Goal: Information Seeking & Learning: Learn about a topic

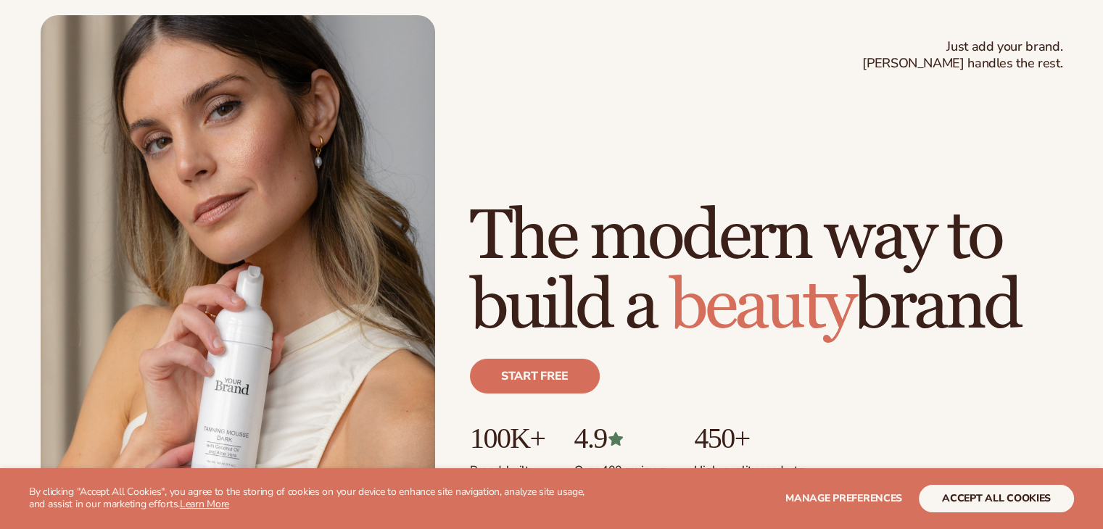
scroll to position [73, 0]
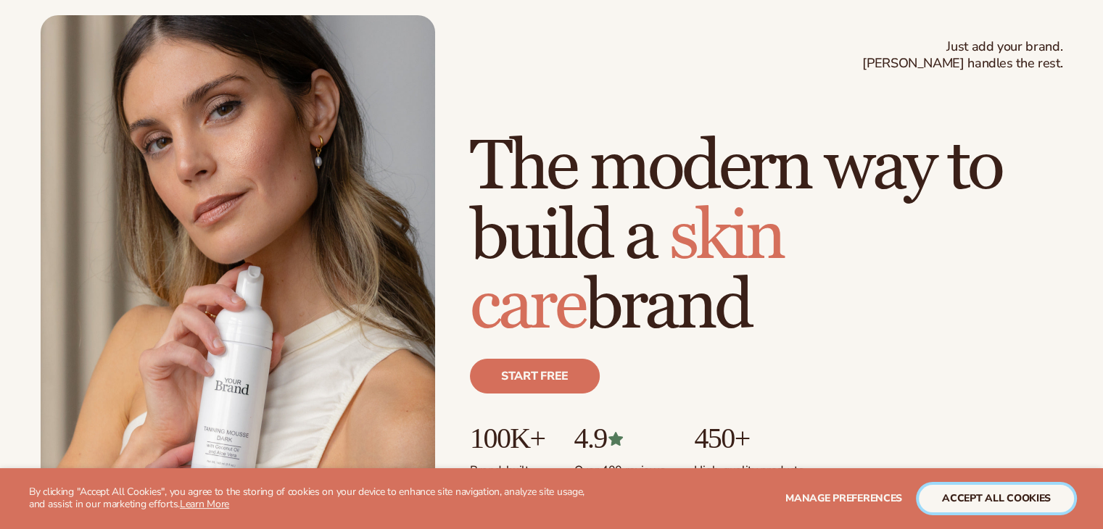
click at [991, 494] on button "accept all cookies" at bounding box center [996, 499] width 155 height 28
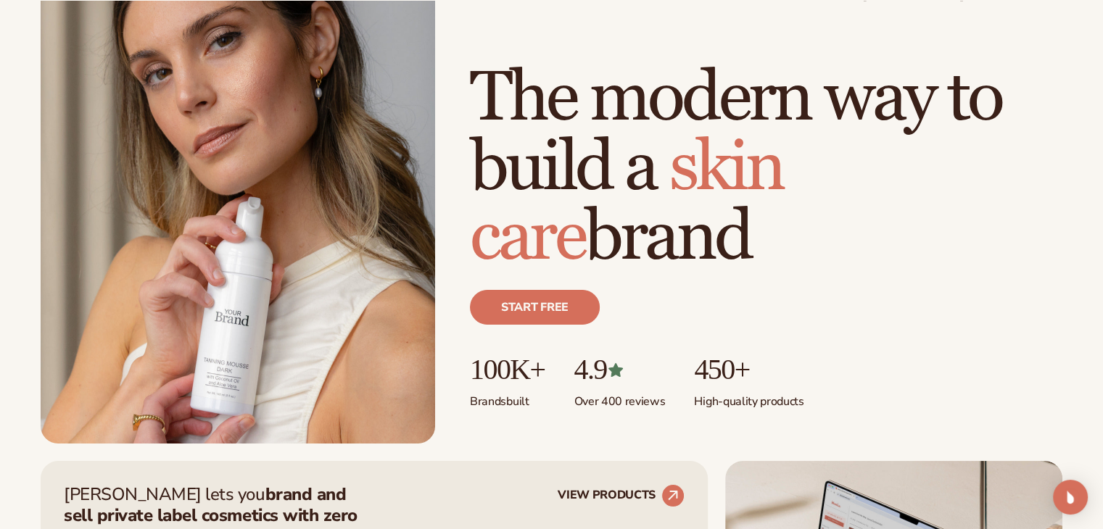
scroll to position [218, 0]
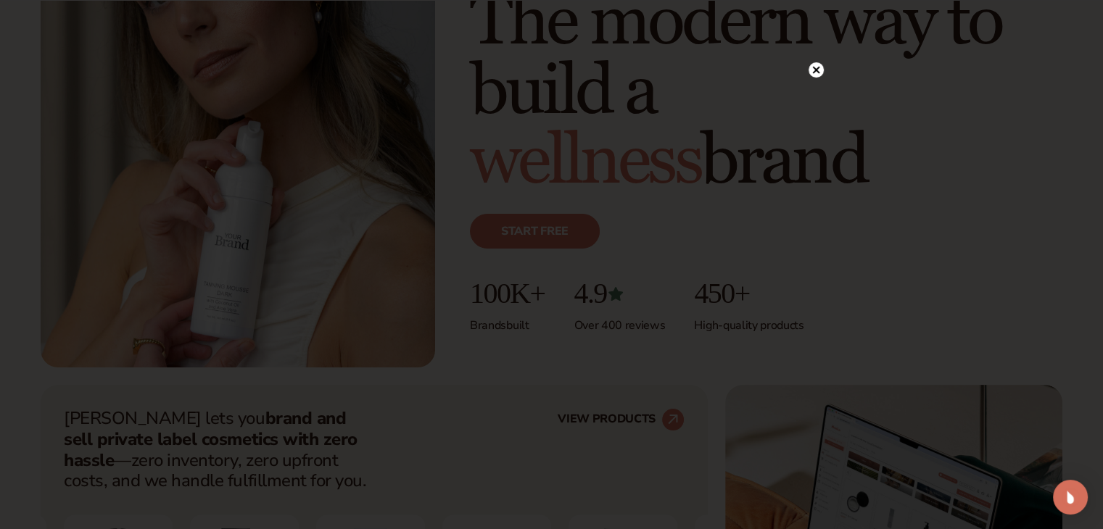
click at [821, 68] on circle at bounding box center [816, 69] width 15 height 15
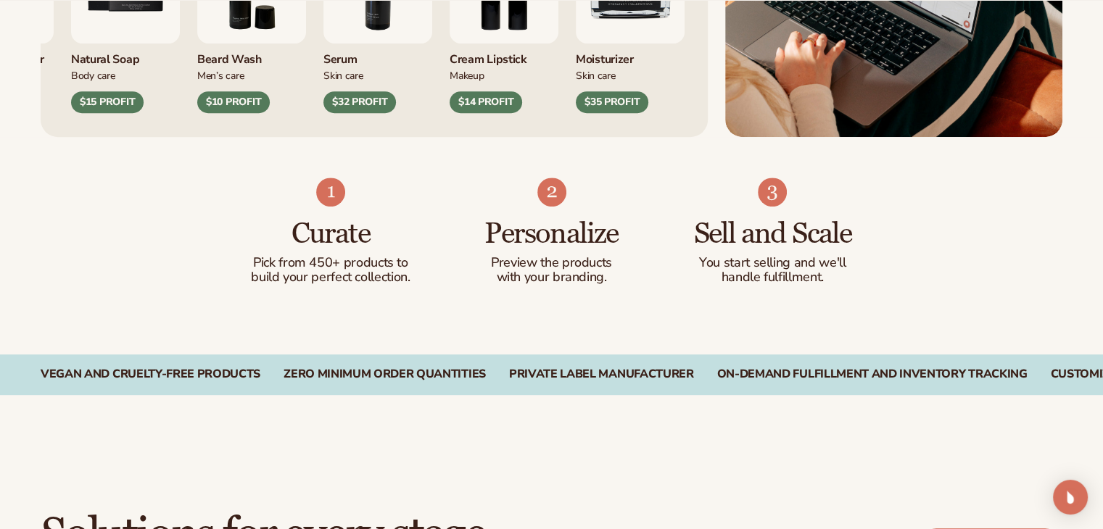
scroll to position [870, 0]
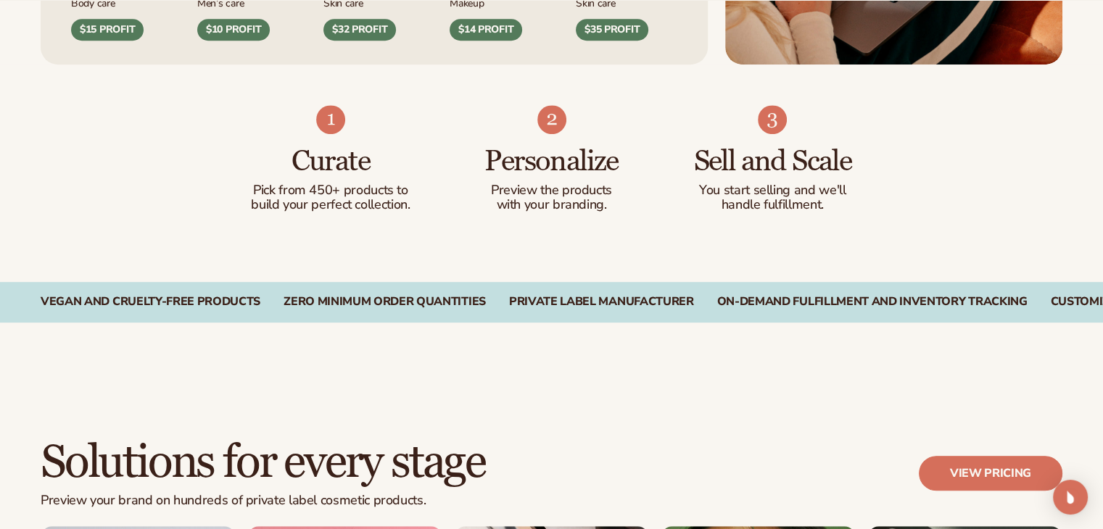
click at [395, 198] on p "Pick from 450+ products to build your perfect collection." at bounding box center [331, 198] width 163 height 29
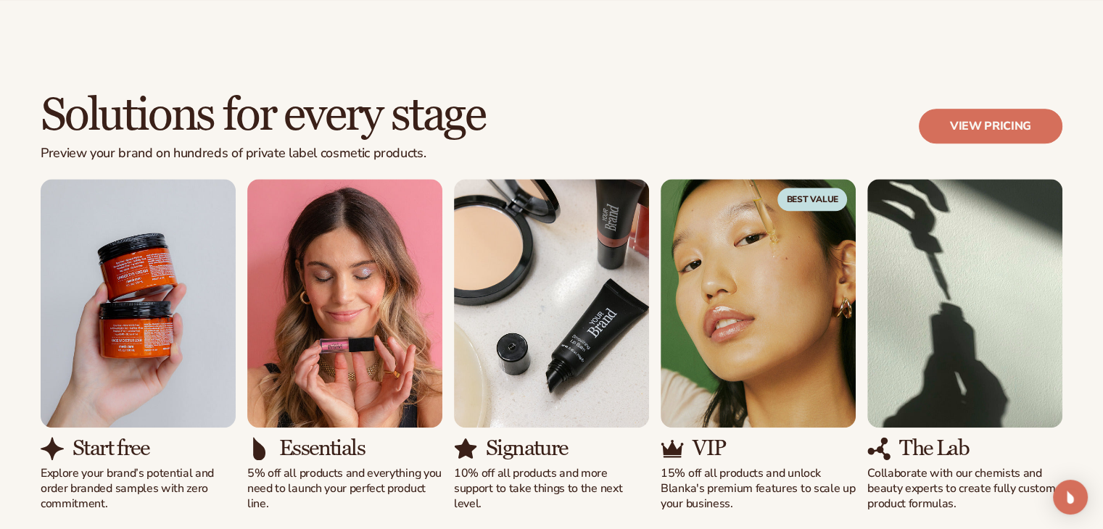
scroll to position [1233, 0]
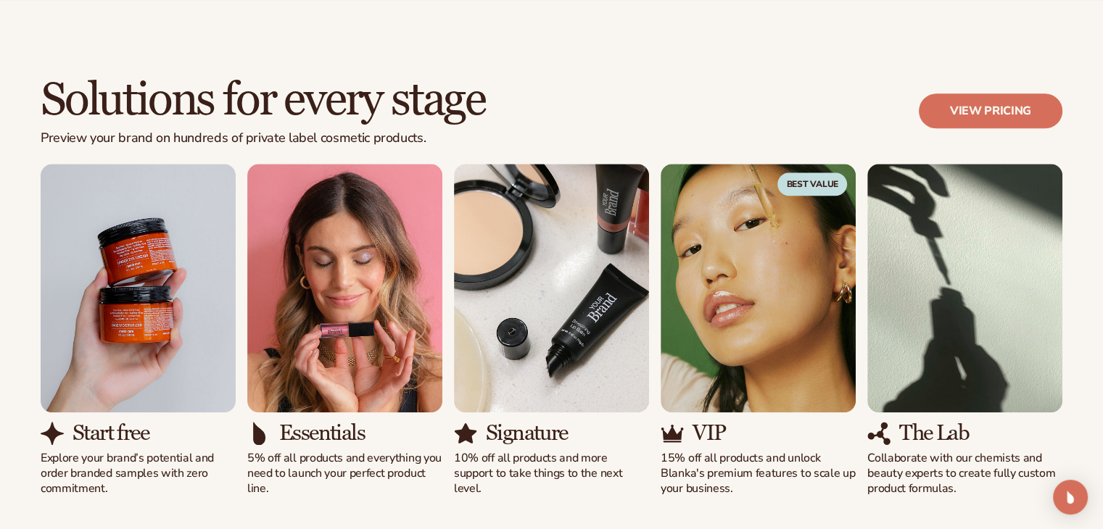
click at [577, 305] on img "3 / 5" at bounding box center [551, 288] width 195 height 249
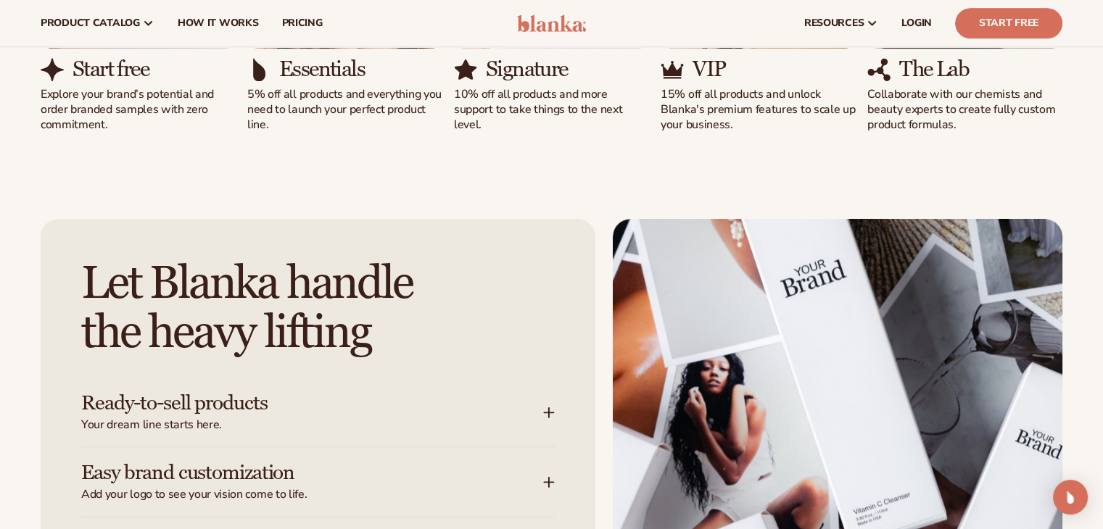
scroll to position [1523, 0]
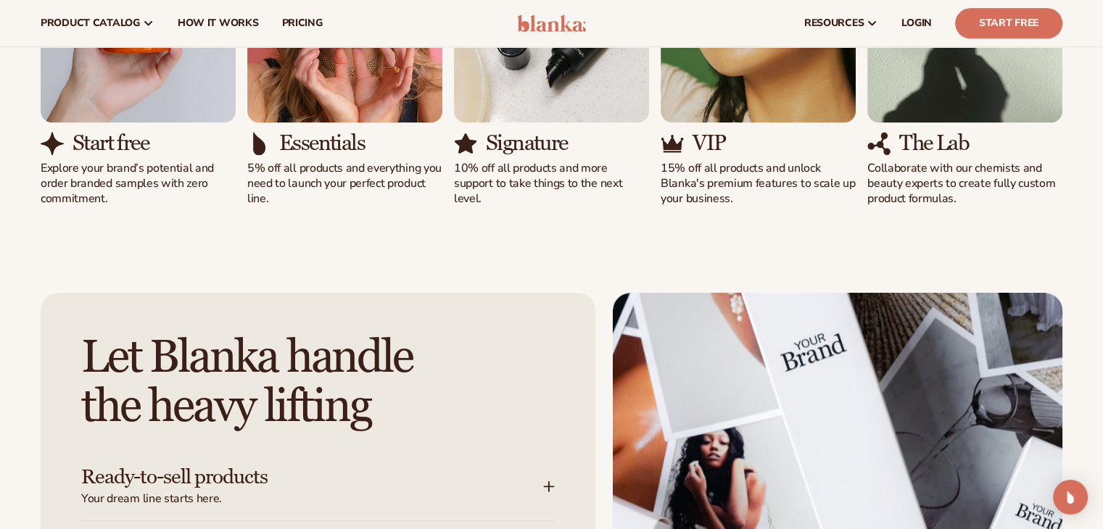
click at [889, 147] on img "5 / 5" at bounding box center [878, 143] width 23 height 23
click at [920, 169] on div "The Lab Collaborate with our chemists and beauty experts to create fully custom…" at bounding box center [964, 168] width 195 height 75
click at [876, 156] on div "The Lab Collaborate with our chemists and beauty experts to create fully custom…" at bounding box center [964, 168] width 195 height 75
click at [869, 182] on p "Collaborate with our chemists and beauty experts to create fully custom product…" at bounding box center [964, 183] width 195 height 45
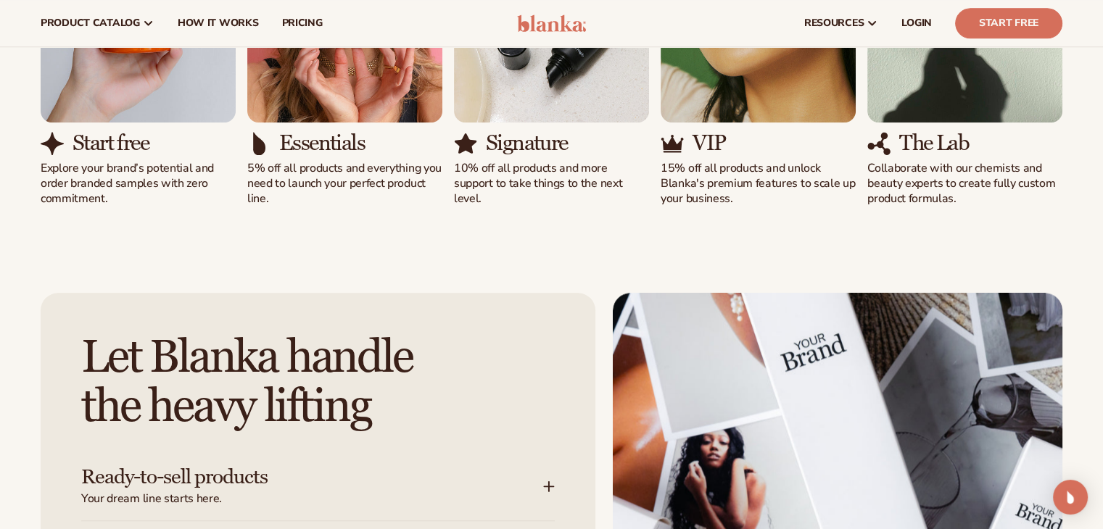
click at [867, 176] on p "Collaborate with our chemists and beauty experts to create fully custom product…" at bounding box center [964, 183] width 195 height 45
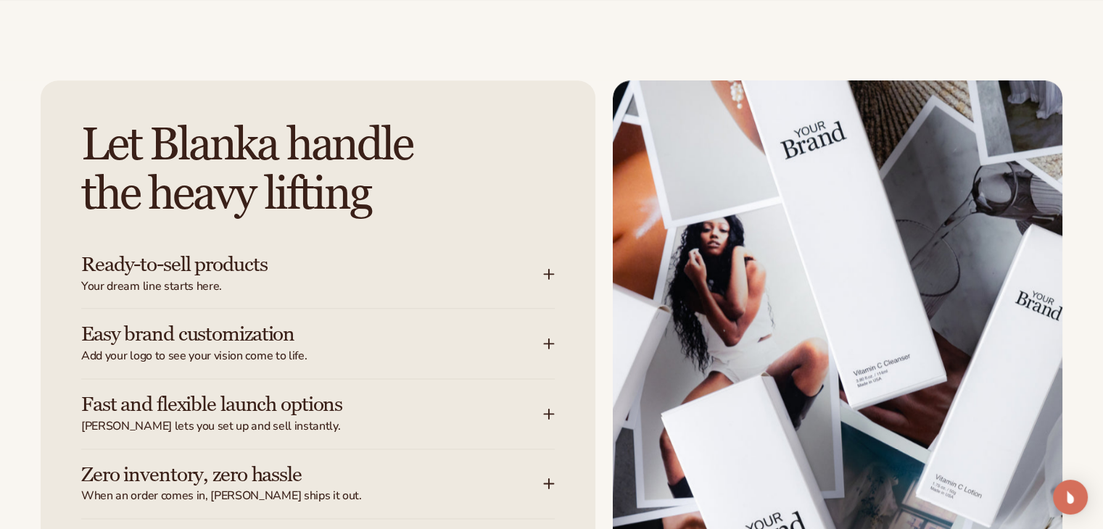
scroll to position [1741, 0]
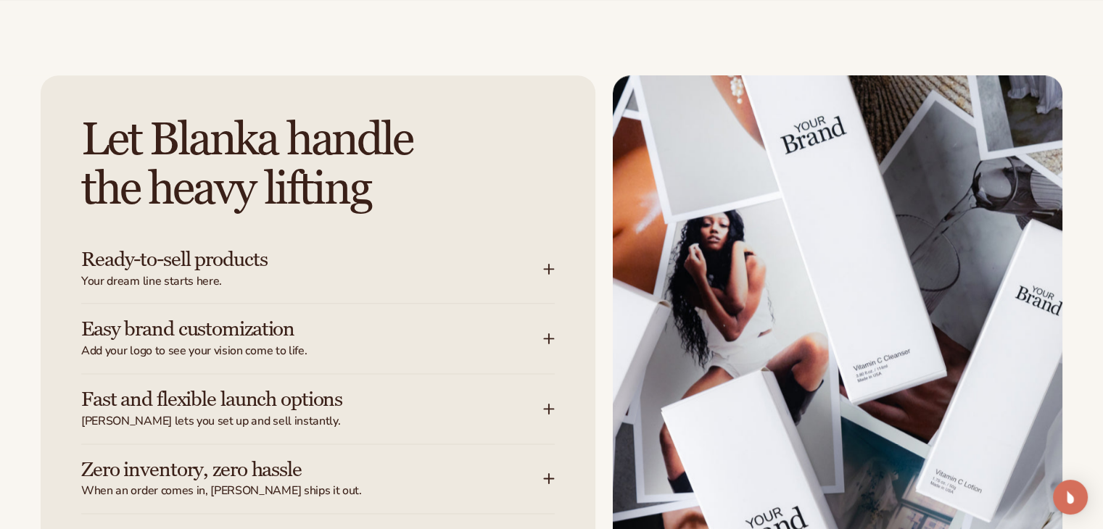
click at [554, 271] on icon at bounding box center [549, 269] width 12 height 12
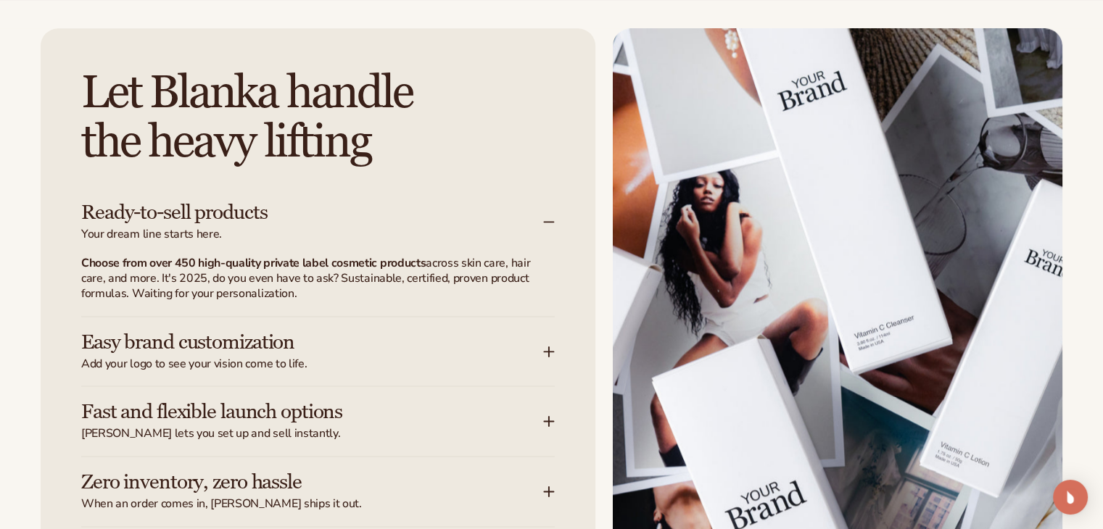
scroll to position [1813, 0]
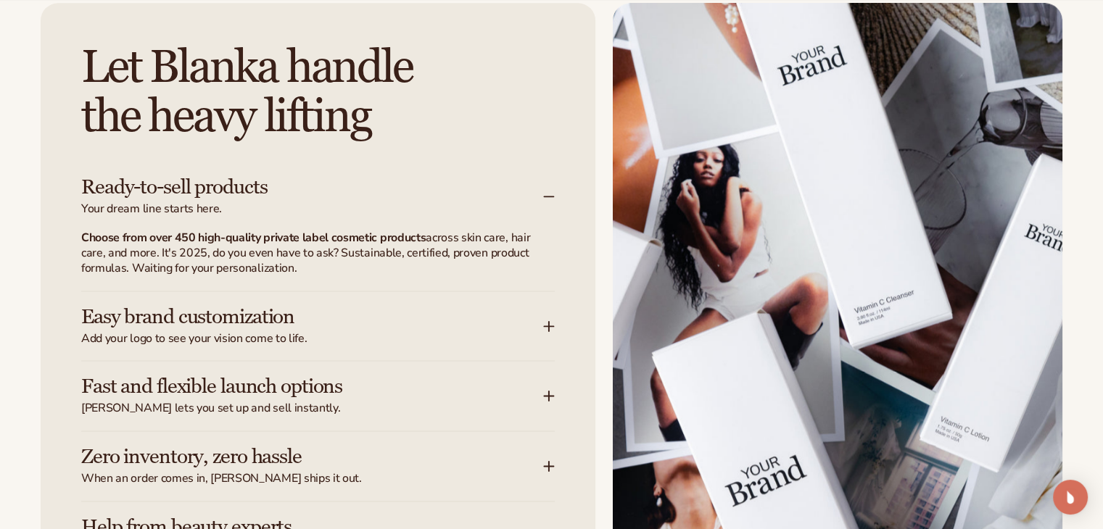
click at [543, 197] on div "Ready-to-sell products Your dream line starts here." at bounding box center [312, 196] width 462 height 41
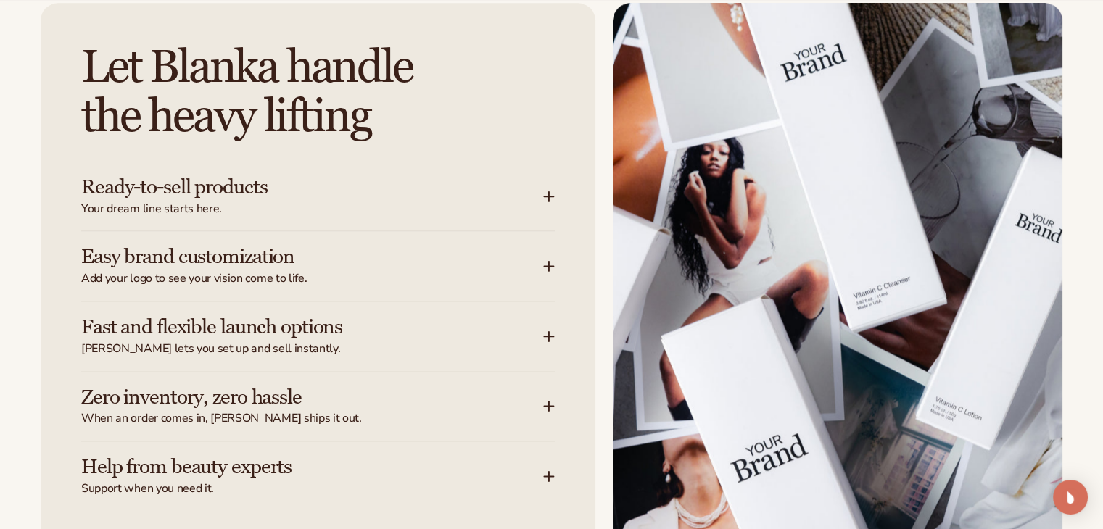
click at [549, 197] on icon at bounding box center [549, 195] width 0 height 9
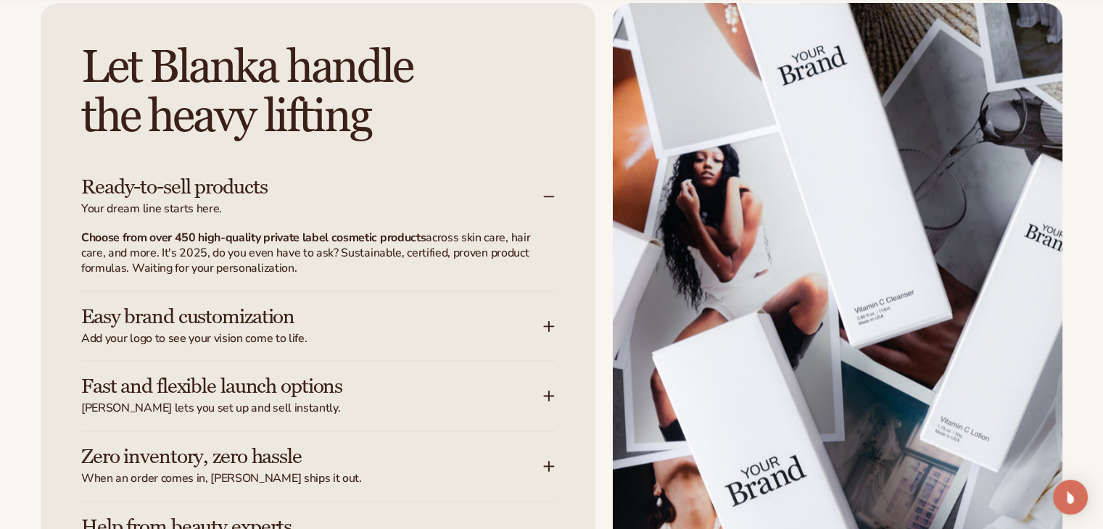
click at [548, 197] on icon at bounding box center [549, 197] width 12 height 12
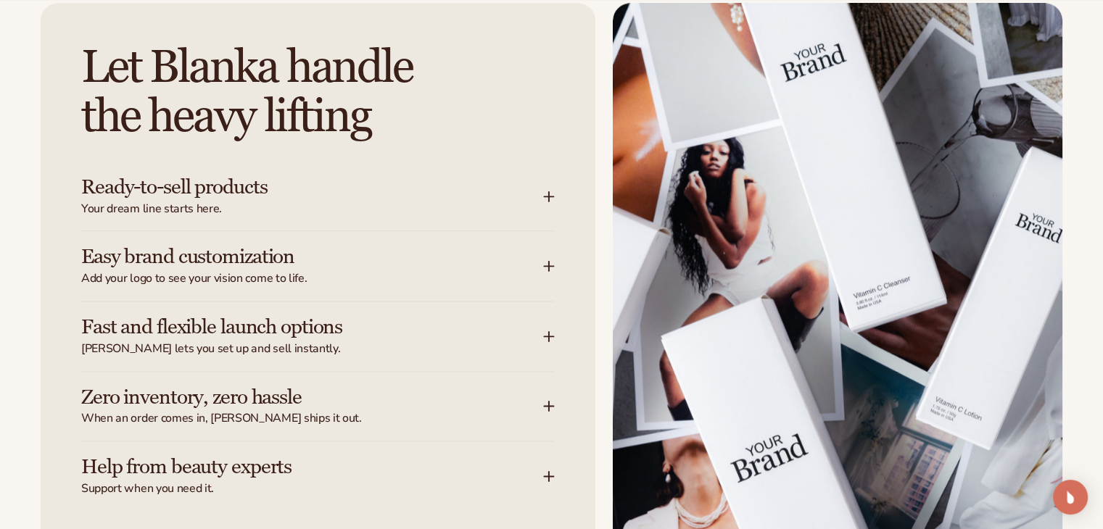
click at [548, 258] on div "Easy brand customization Add your logo to see your vision come to life." at bounding box center [318, 266] width 474 height 70
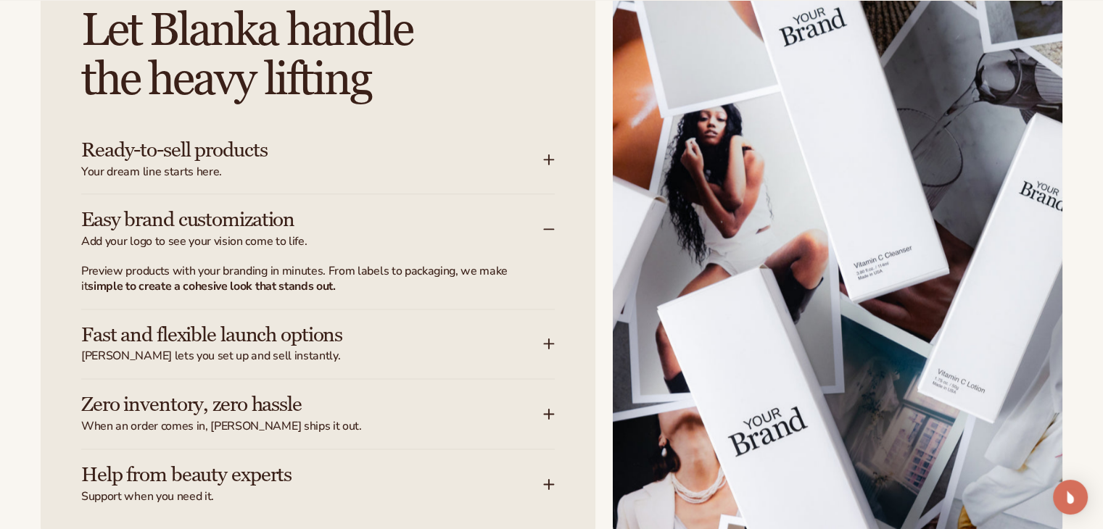
scroll to position [1886, 0]
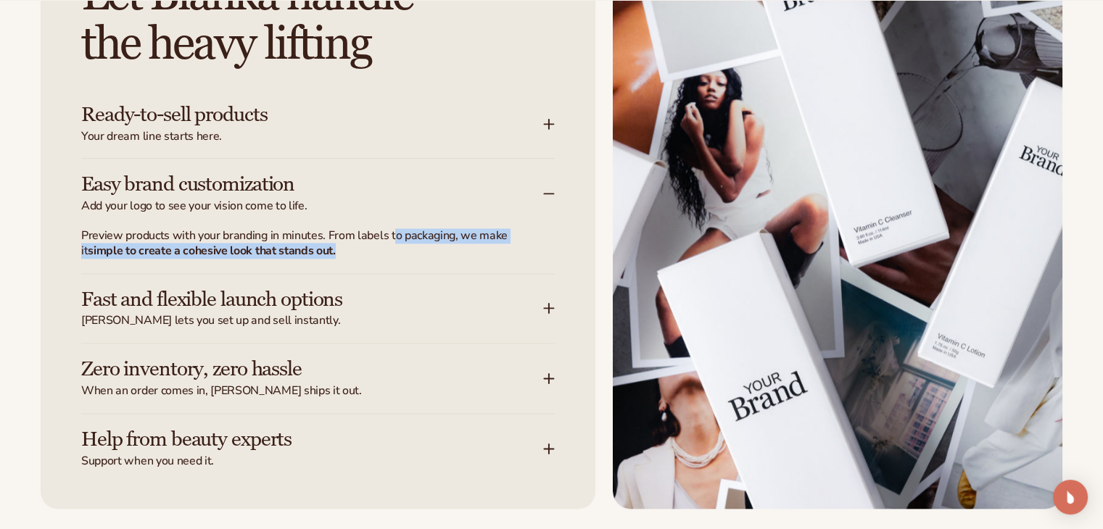
drag, startPoint x: 395, startPoint y: 234, endPoint x: 490, endPoint y: 250, distance: 96.3
click at [490, 250] on p "Preview products with your branding in minutes. From labels to packaging, we ma…" at bounding box center [309, 243] width 456 height 30
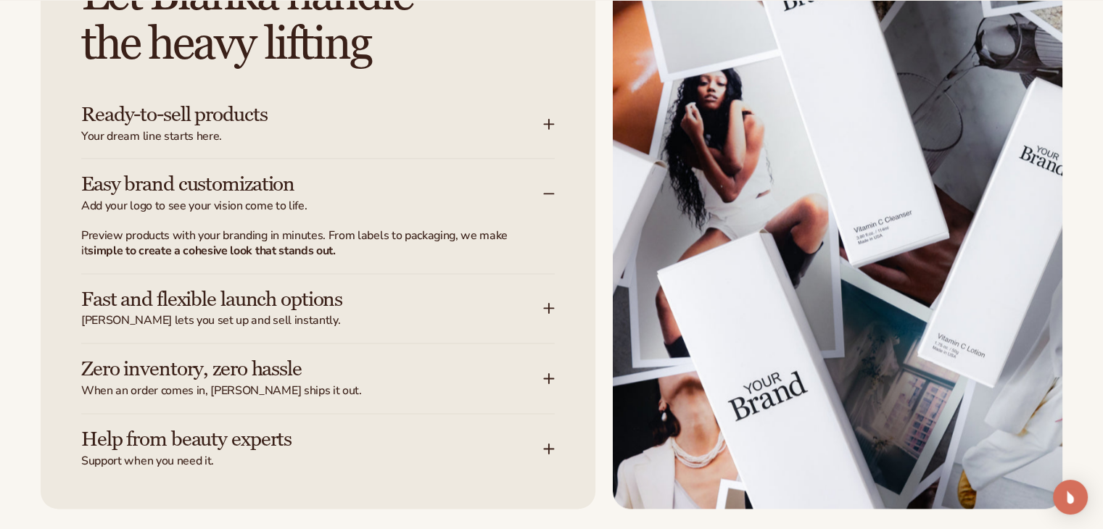
click at [439, 221] on div "Easy brand customization Add your logo to see your vision come to life." at bounding box center [318, 194] width 474 height 70
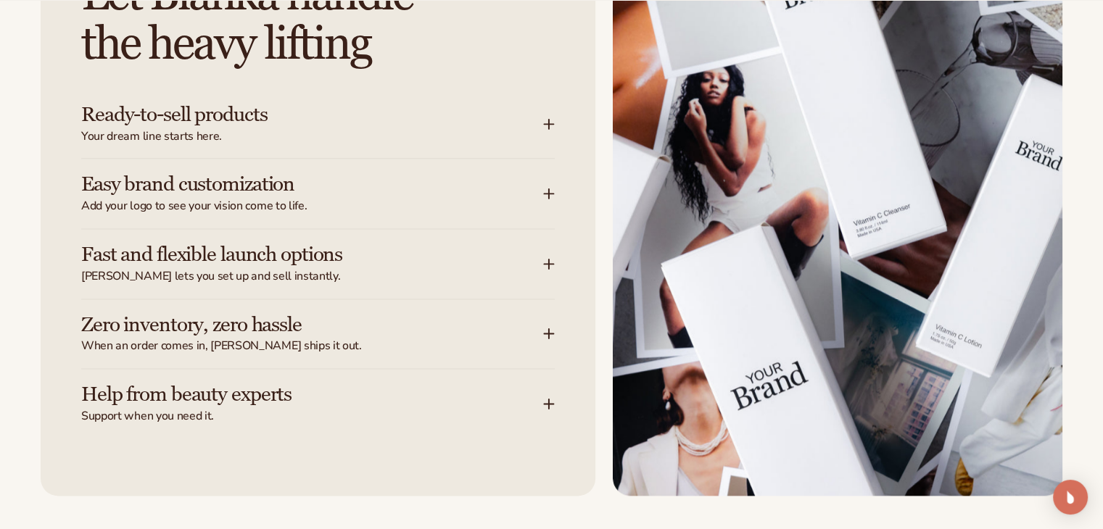
click at [543, 276] on div "Fast and flexible launch options Blanka lets you set up and sell instantly." at bounding box center [318, 264] width 474 height 70
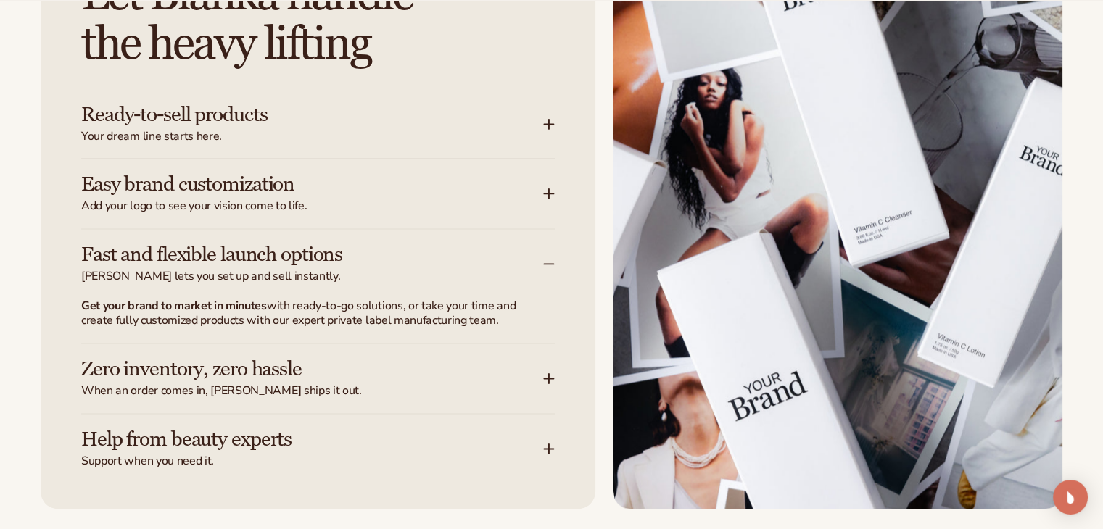
click at [543, 260] on div "Fast and flexible launch options Blanka lets you set up and sell instantly." at bounding box center [312, 264] width 462 height 41
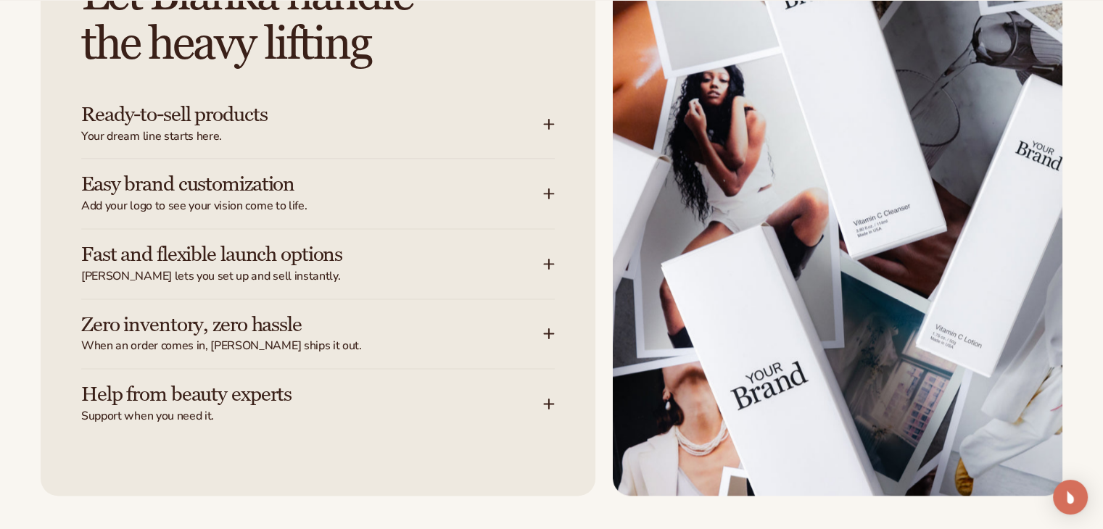
click at [542, 342] on span "When an order comes in, Blanka ships it out." at bounding box center [312, 346] width 462 height 15
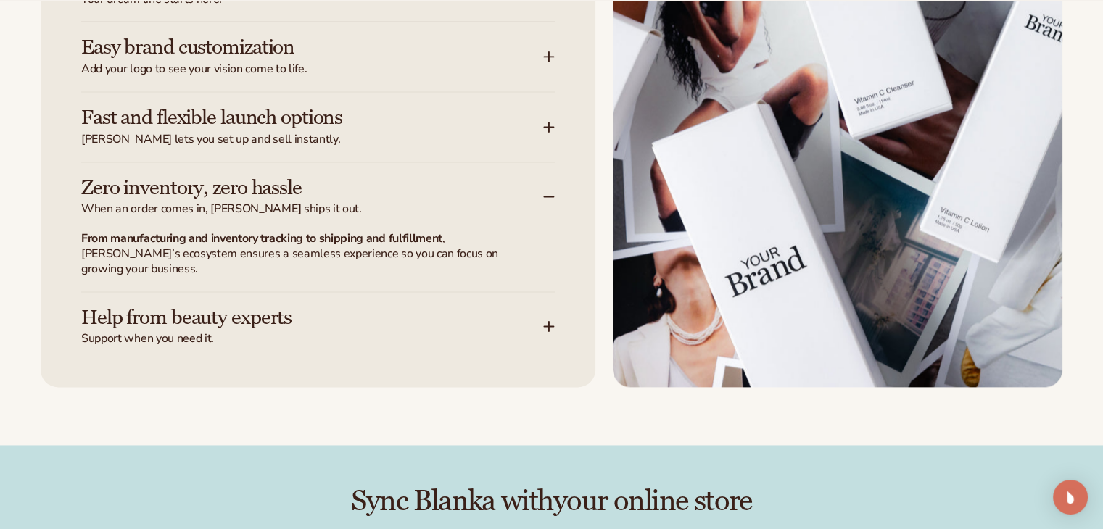
scroll to position [2031, 0]
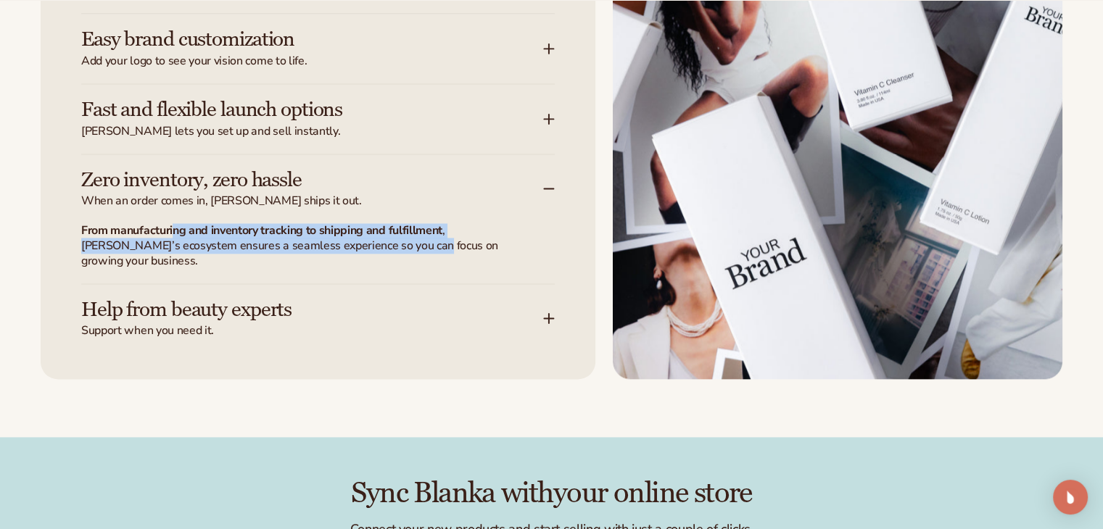
drag, startPoint x: 172, startPoint y: 229, endPoint x: 382, endPoint y: 239, distance: 209.9
click at [382, 239] on p "From manufacturing and inventory tracking to shipping and fulfillment , Blanka’…" at bounding box center [309, 245] width 456 height 45
click at [264, 239] on p "From manufacturing and inventory tracking to shipping and fulfillment , Blanka’…" at bounding box center [309, 245] width 456 height 45
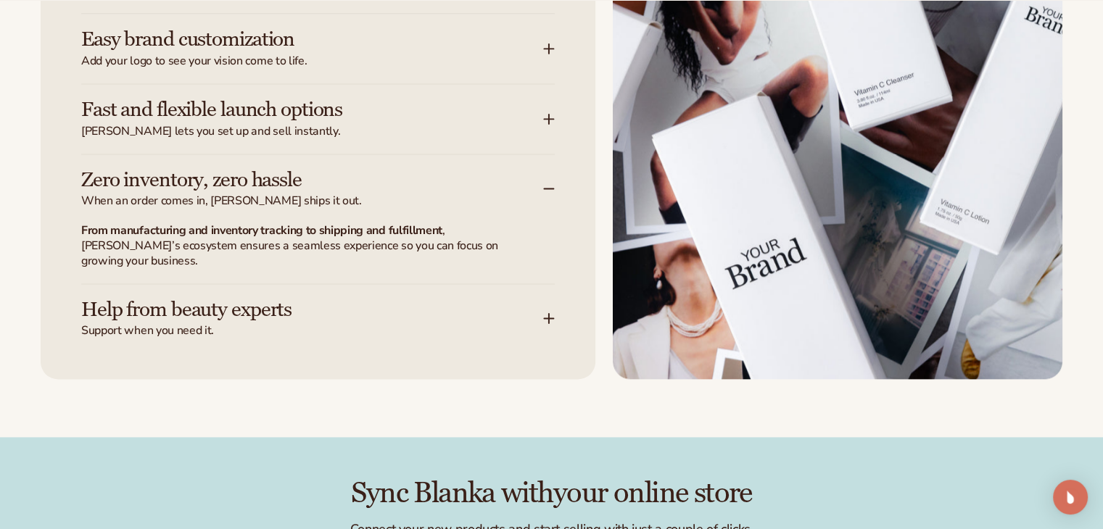
click at [543, 189] on icon at bounding box center [549, 189] width 12 height 12
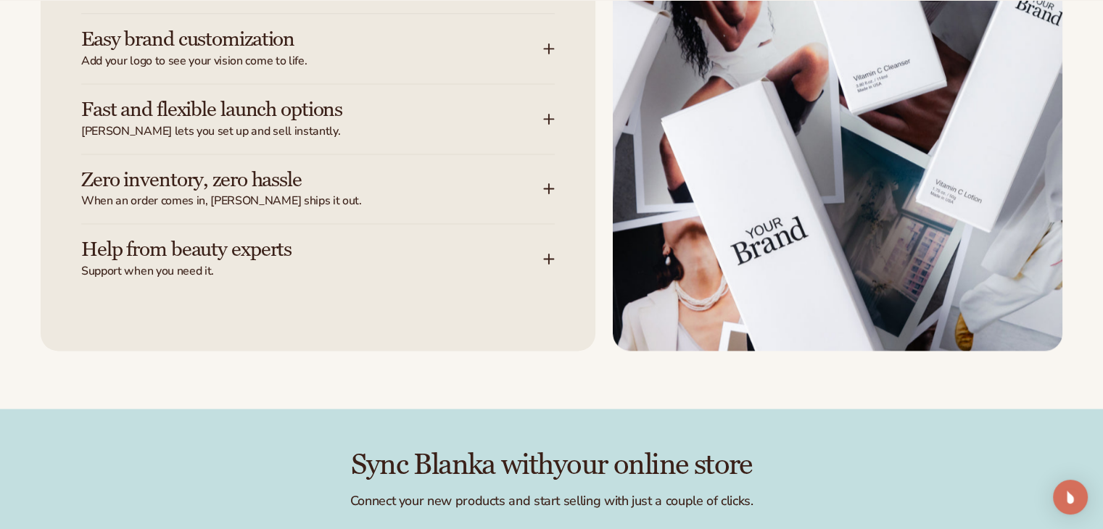
click at [547, 259] on icon at bounding box center [549, 259] width 9 height 0
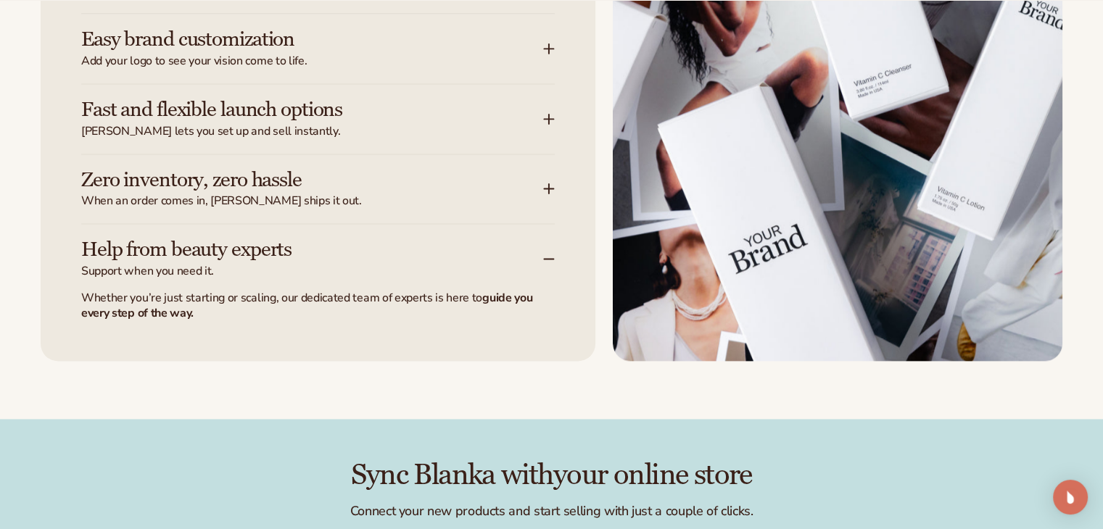
click at [545, 259] on icon at bounding box center [549, 259] width 12 height 12
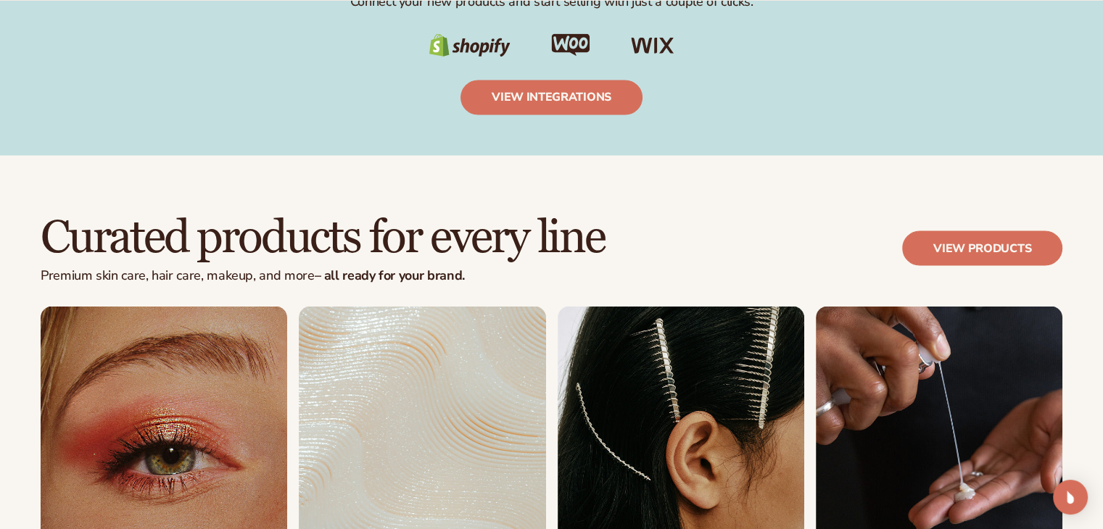
scroll to position [2539, 0]
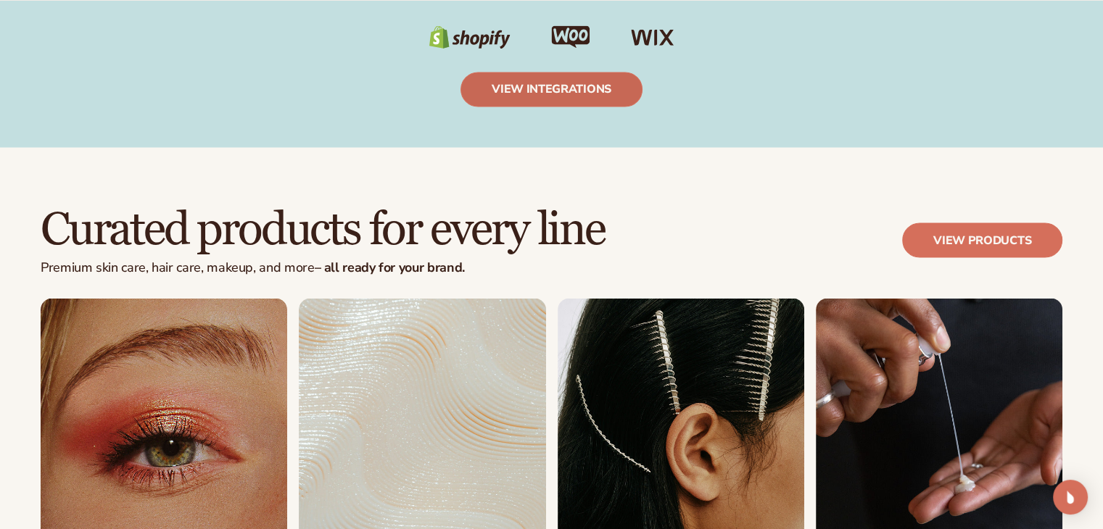
click at [561, 94] on link "view integrations" at bounding box center [552, 89] width 182 height 35
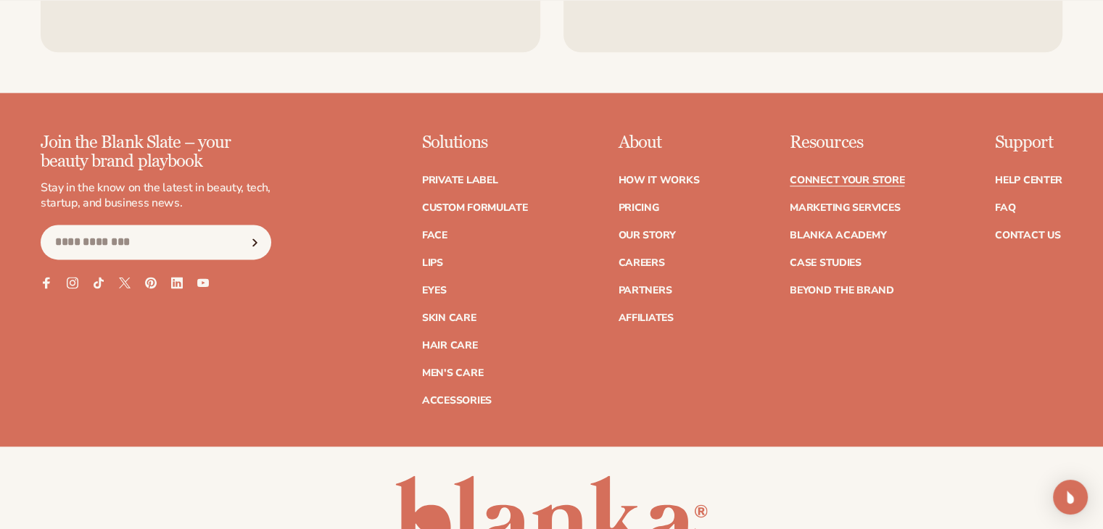
scroll to position [1863, 0]
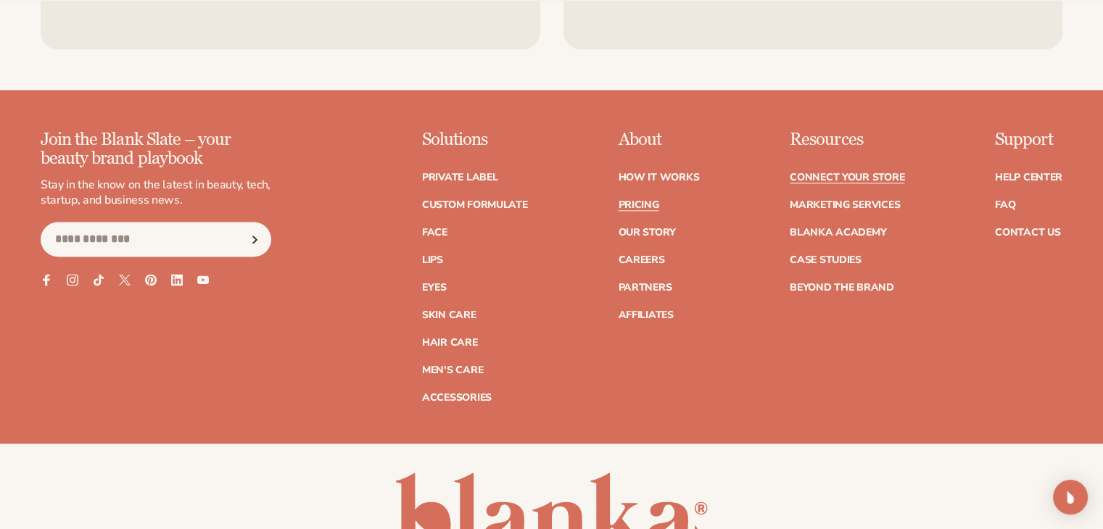
click at [650, 205] on link "Pricing" at bounding box center [638, 205] width 41 height 10
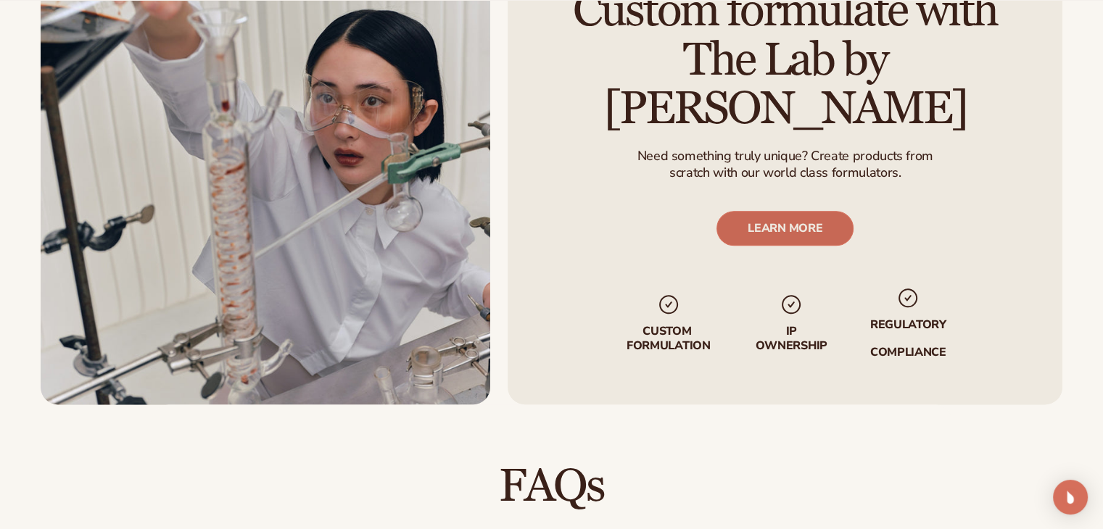
scroll to position [1722, 0]
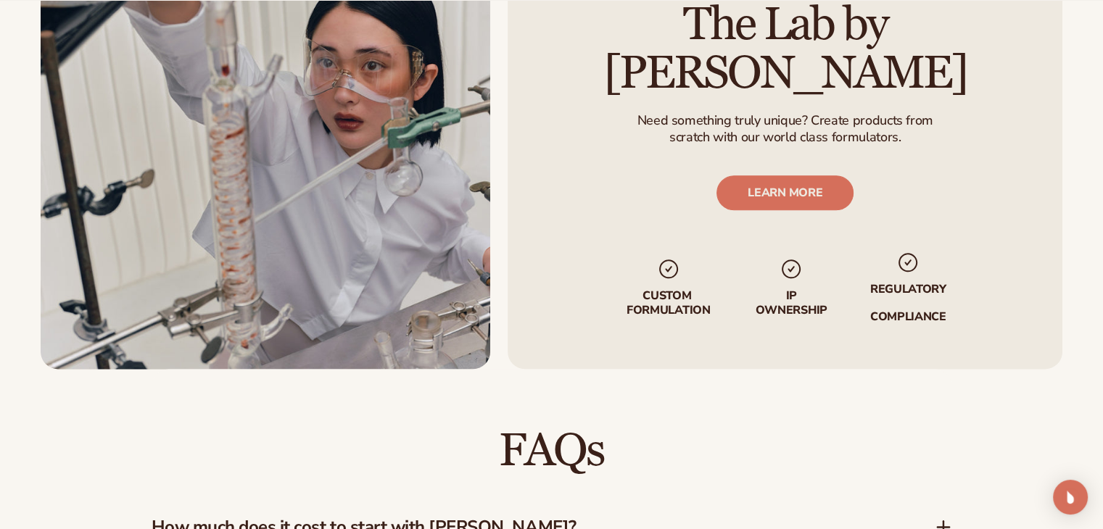
click at [791, 257] on img at bounding box center [791, 268] width 23 height 23
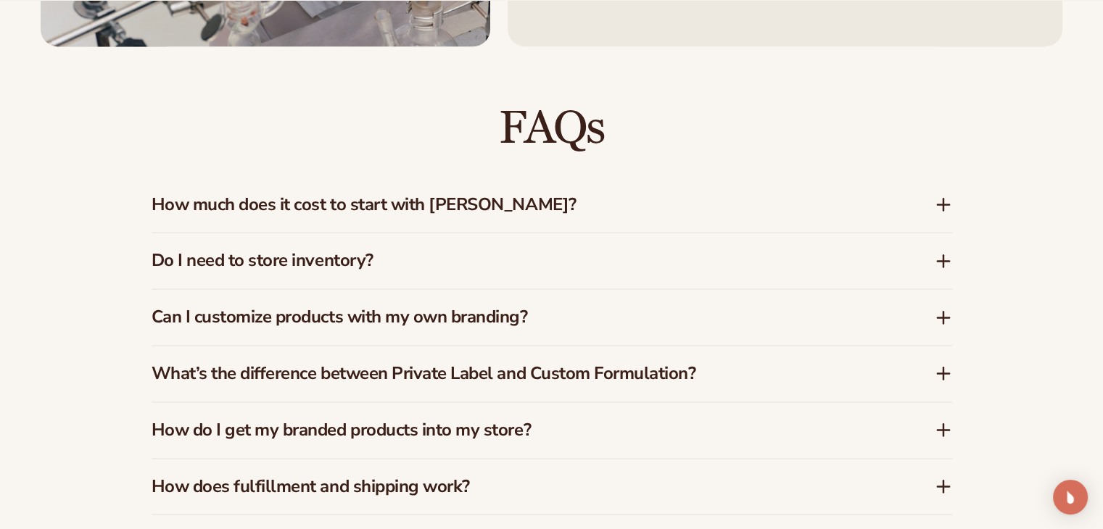
scroll to position [2085, 0]
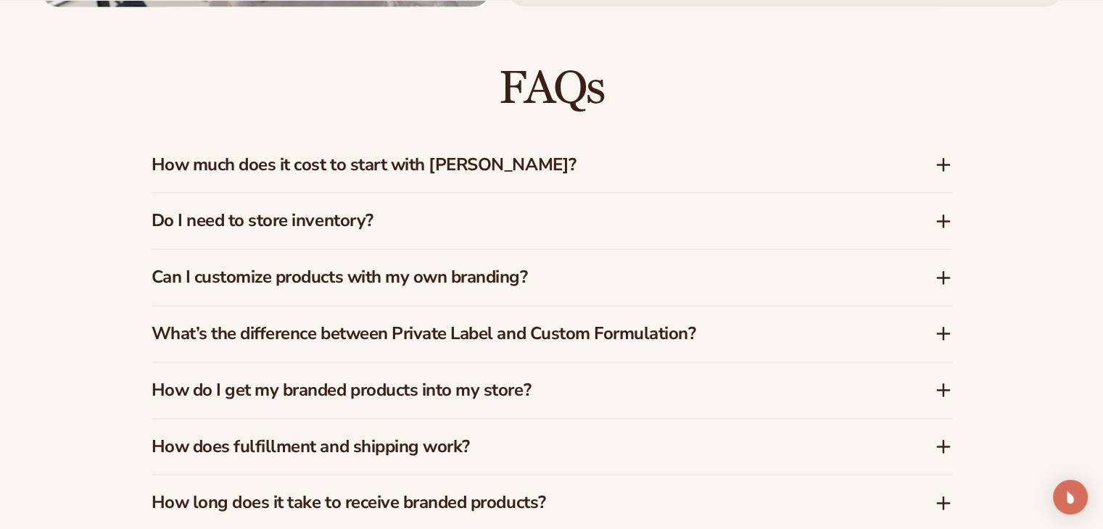
click at [936, 170] on icon at bounding box center [943, 164] width 17 height 17
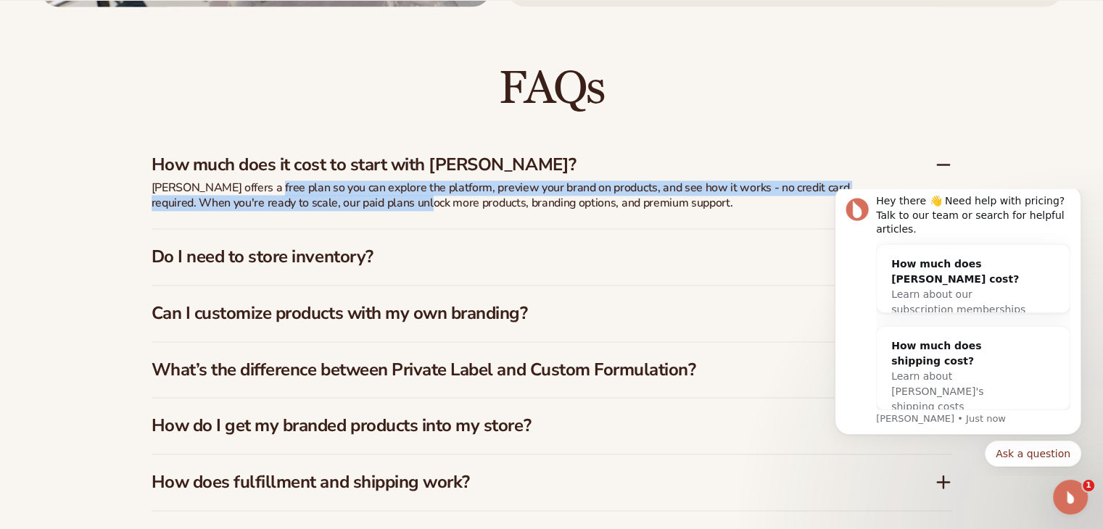
scroll to position [0, 0]
drag, startPoint x: 260, startPoint y: 188, endPoint x: 387, endPoint y: 210, distance: 129.6
click at [387, 210] on div "Blanka offers a free plan so you can explore the platform, preview your brand o…" at bounding box center [514, 205] width 725 height 48
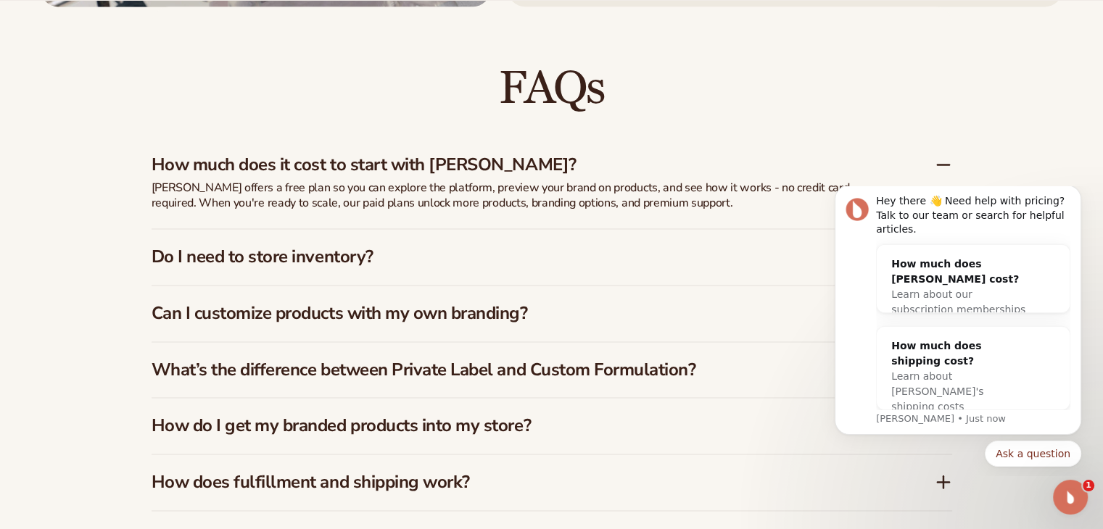
click at [426, 202] on p "Blanka offers a free plan so you can explore the platform, preview your brand o…" at bounding box center [514, 196] width 725 height 30
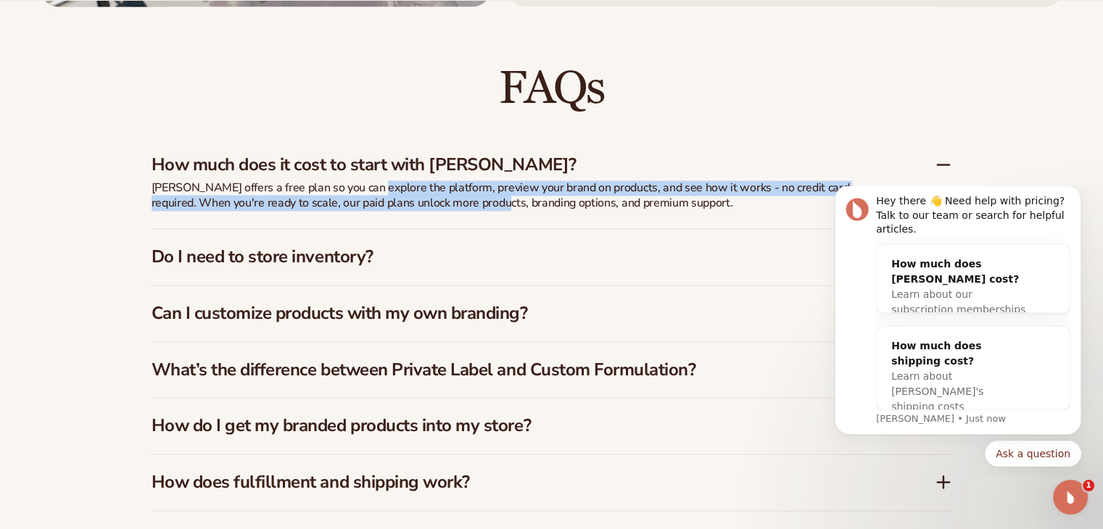
drag, startPoint x: 367, startPoint y: 186, endPoint x: 461, endPoint y: 206, distance: 95.6
click at [461, 206] on p "Blanka offers a free plan so you can explore the platform, preview your brand o…" at bounding box center [514, 196] width 725 height 30
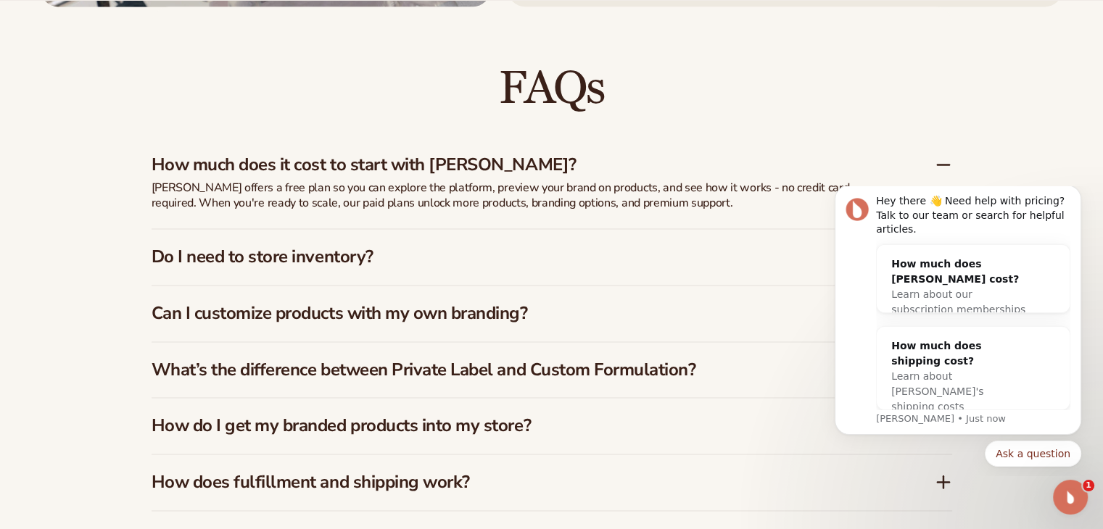
click at [496, 203] on p "Blanka offers a free plan so you can explore the platform, preview your brand o…" at bounding box center [514, 196] width 725 height 30
click at [940, 162] on icon at bounding box center [943, 164] width 17 height 17
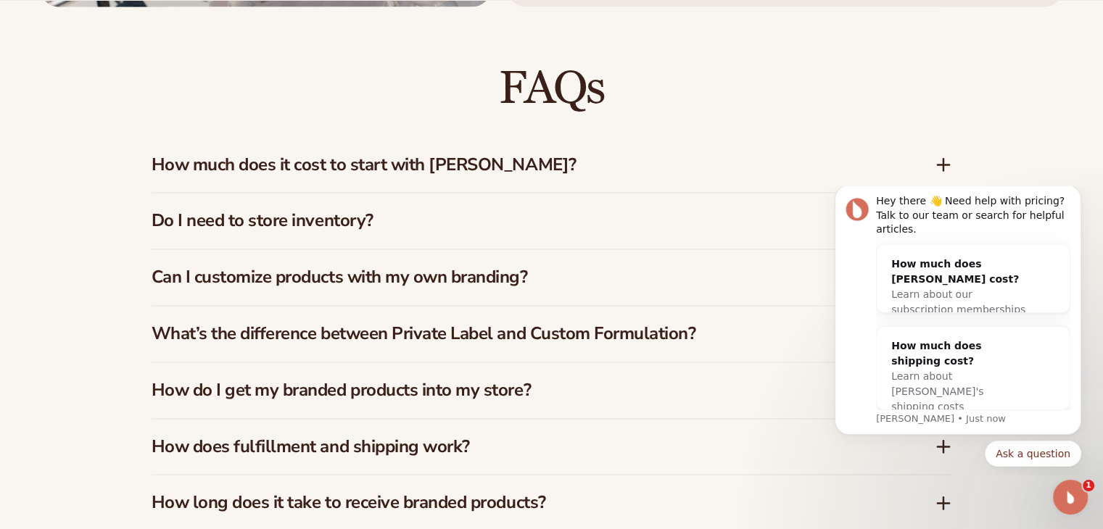
click at [944, 165] on icon at bounding box center [944, 165] width 0 height 12
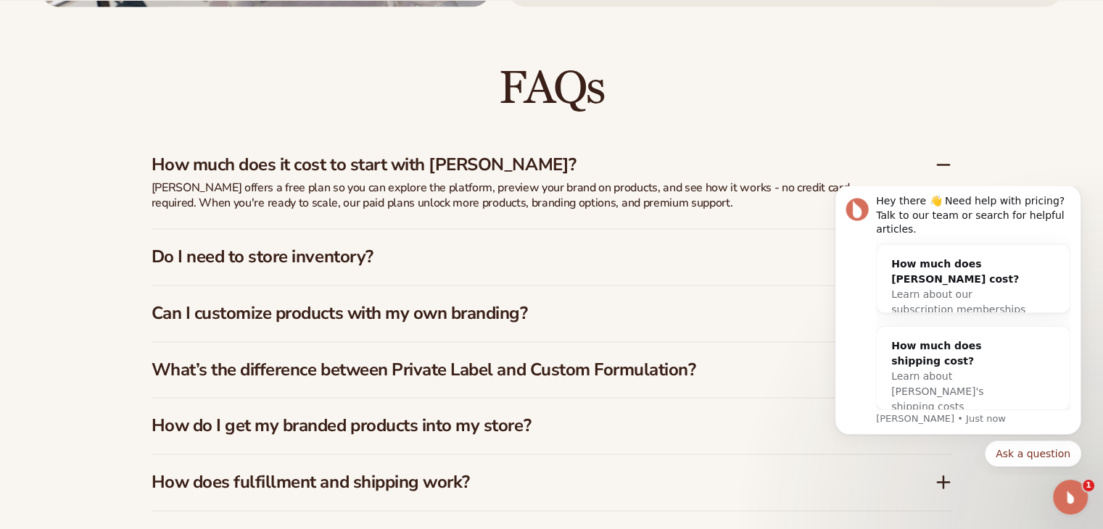
click at [458, 243] on div "Do I need to store inventory?" at bounding box center [552, 257] width 801 height 56
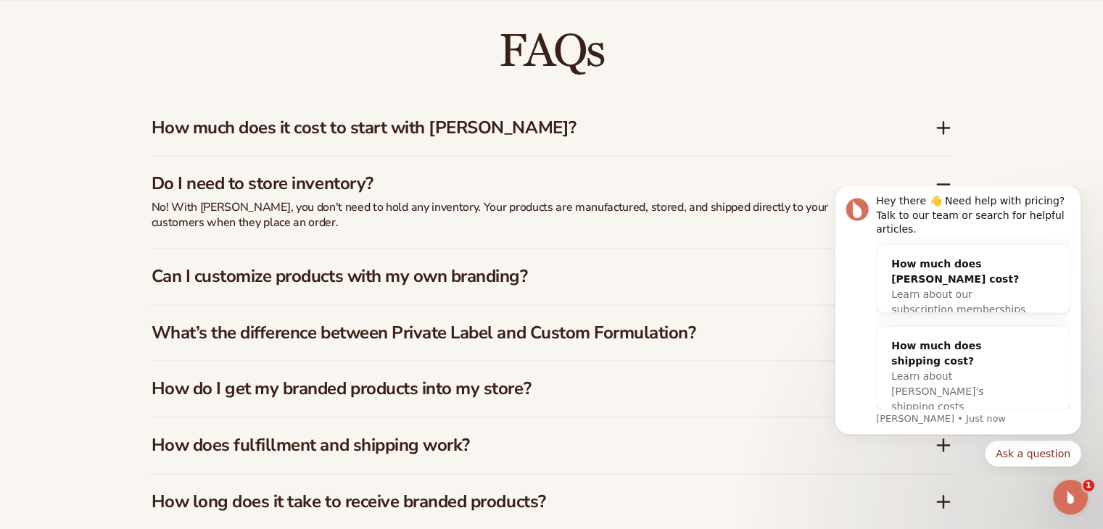
scroll to position [2157, 0]
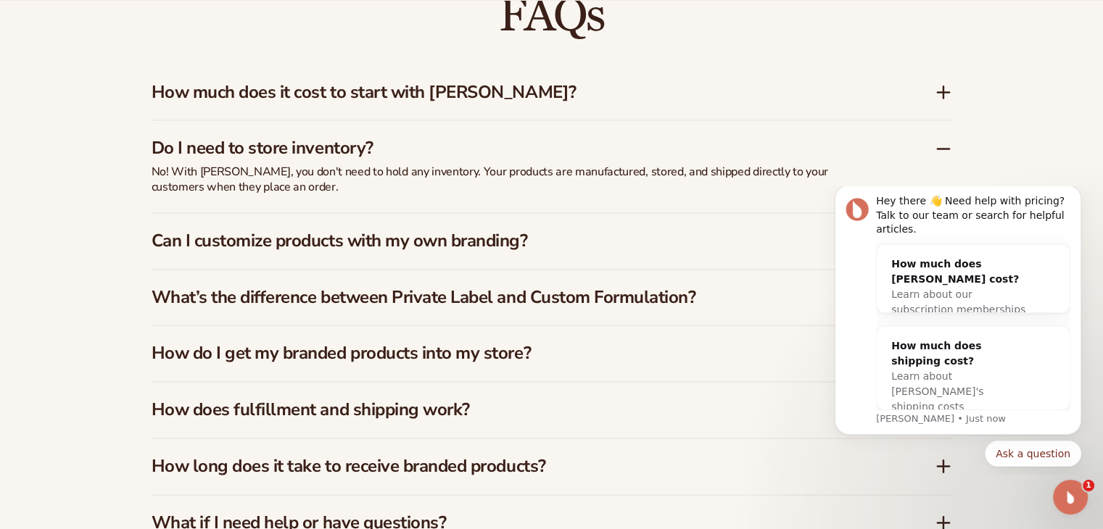
click at [453, 170] on p "No! With Blanka, you don't need to hold any inventory. Your products are manufa…" at bounding box center [514, 180] width 725 height 30
click at [392, 161] on div "Do I need to store inventory?" at bounding box center [552, 142] width 801 height 44
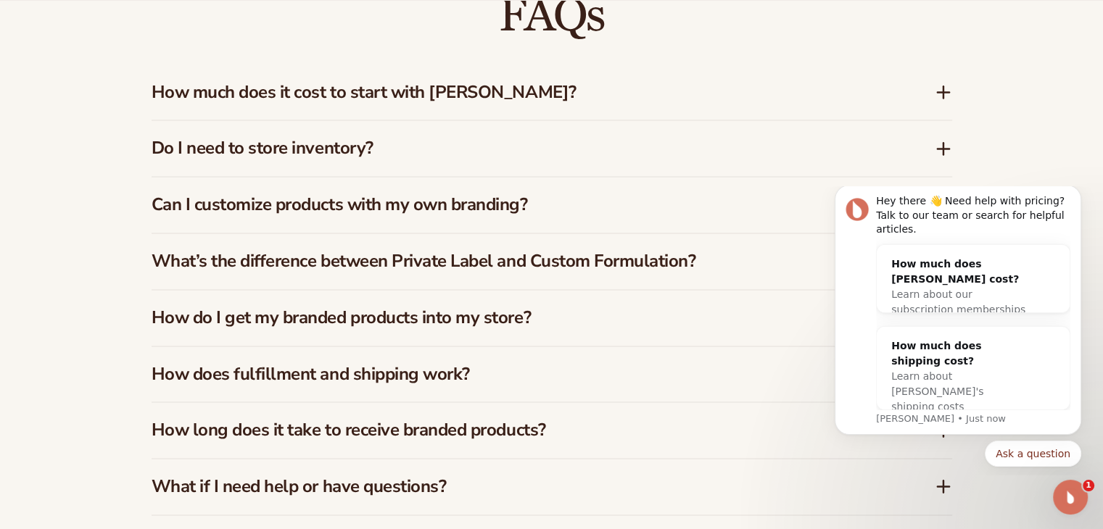
click at [468, 214] on h3 "Can I customize products with my own branding?" at bounding box center [522, 204] width 740 height 21
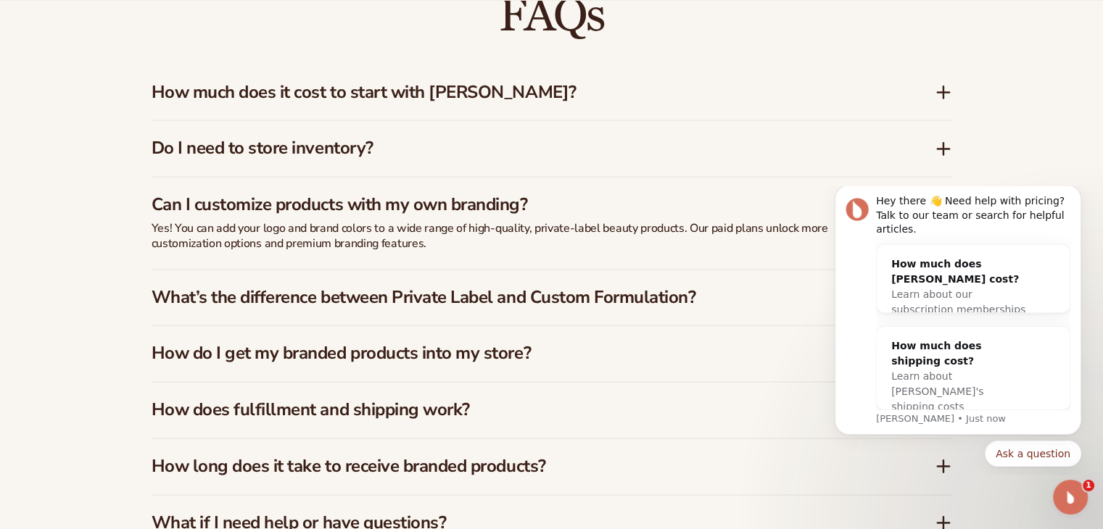
scroll to position [2230, 0]
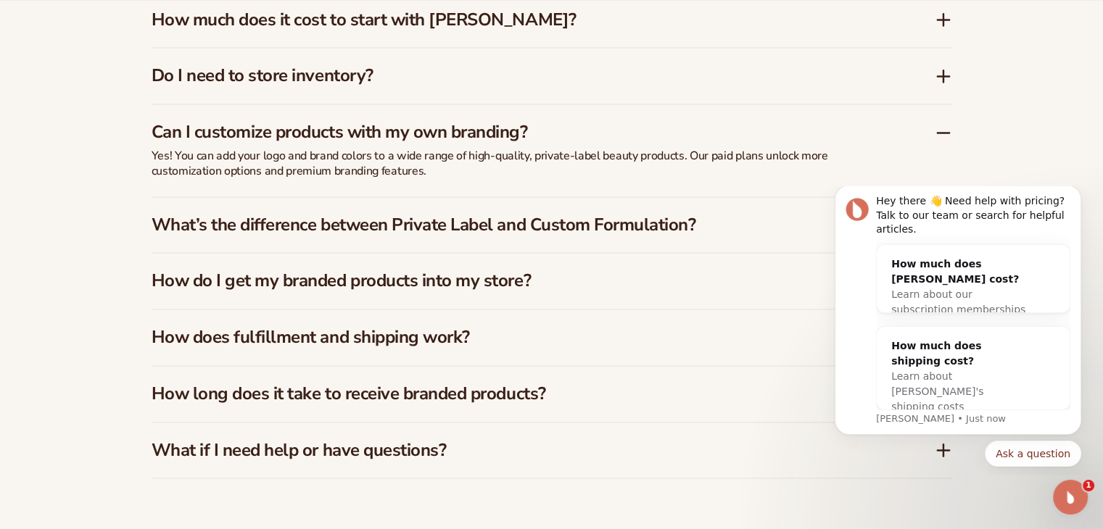
click at [940, 130] on icon at bounding box center [943, 132] width 17 height 17
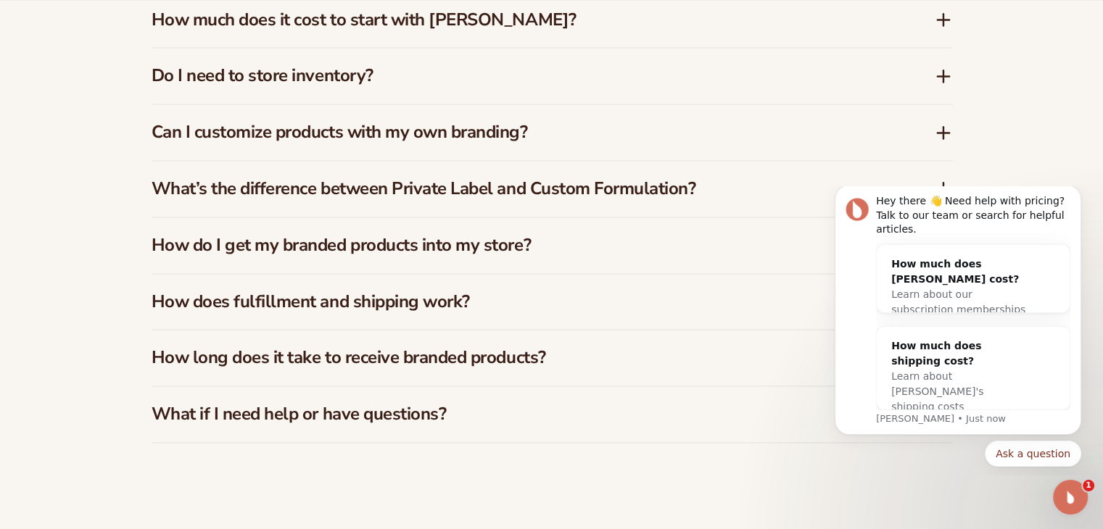
click at [759, 173] on div "What’s the difference between Private Label and Custom Formulation?" at bounding box center [552, 189] width 801 height 56
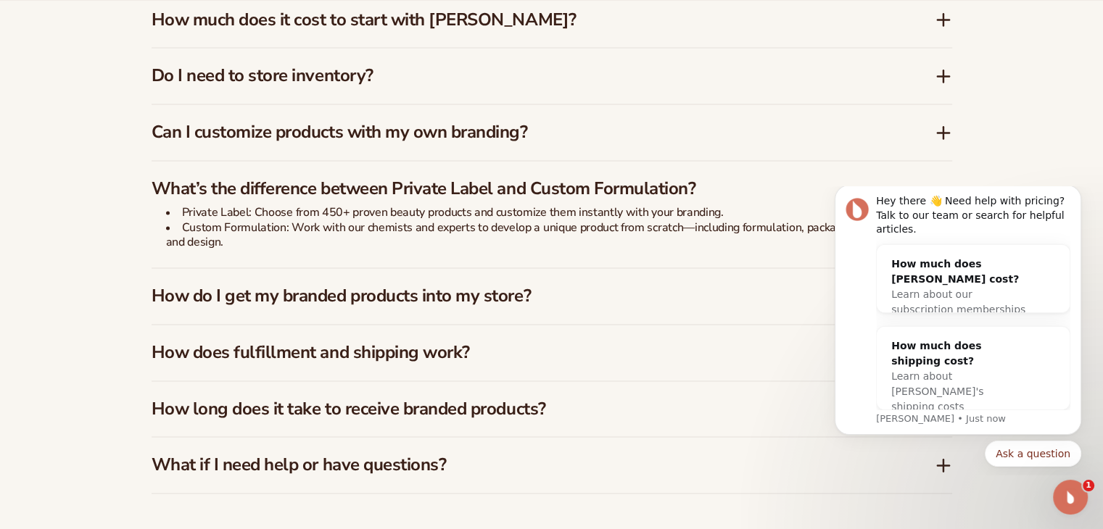
scroll to position [2302, 0]
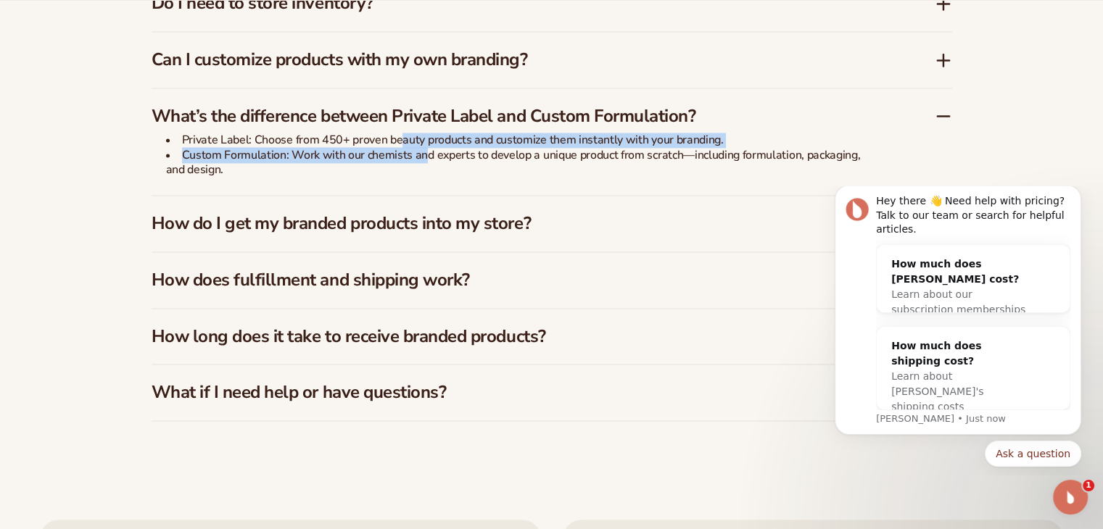
drag, startPoint x: 402, startPoint y: 139, endPoint x: 422, endPoint y: 154, distance: 25.0
click at [422, 154] on ul "Private Label: Choose from 450+ proven beauty products and customize them insta…" at bounding box center [514, 155] width 725 height 45
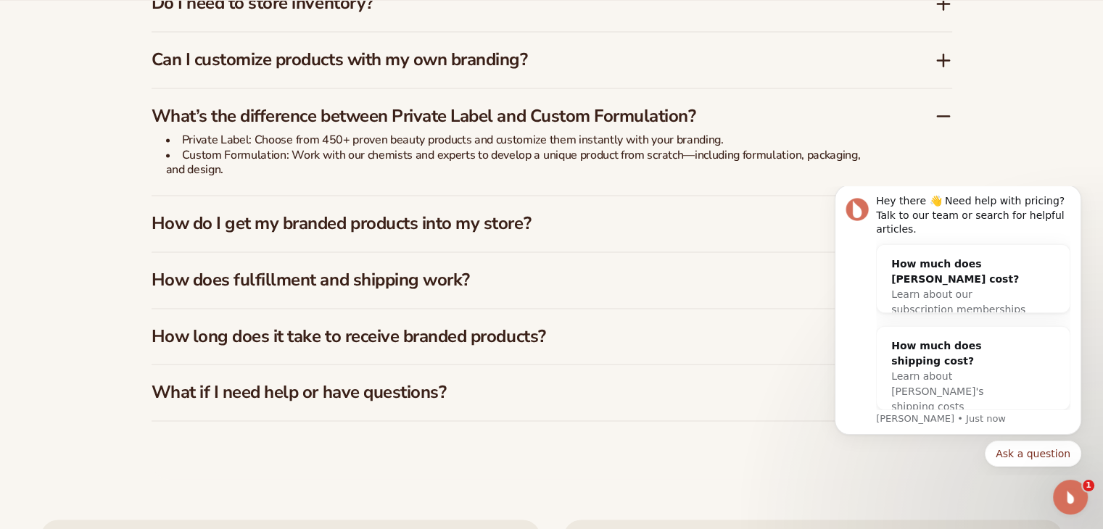
click at [476, 152] on li "Custom Formulation: Work with our chemists and experts to develop a unique prod…" at bounding box center [521, 163] width 711 height 30
click at [749, 110] on h3 "What’s the difference between Private Label and Custom Formulation?" at bounding box center [522, 116] width 740 height 21
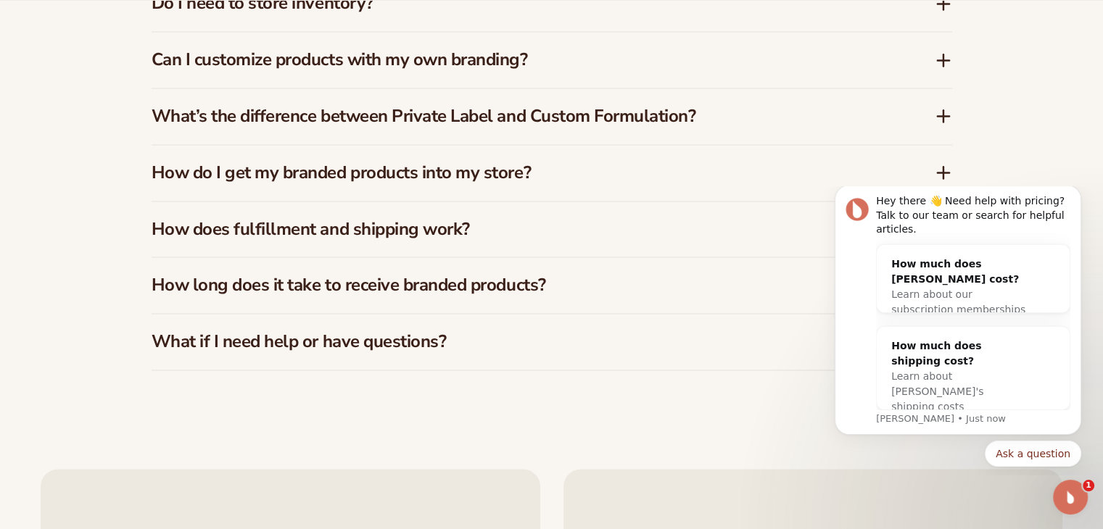
click at [552, 178] on h3 "How do I get my branded products into my store?" at bounding box center [522, 172] width 740 height 21
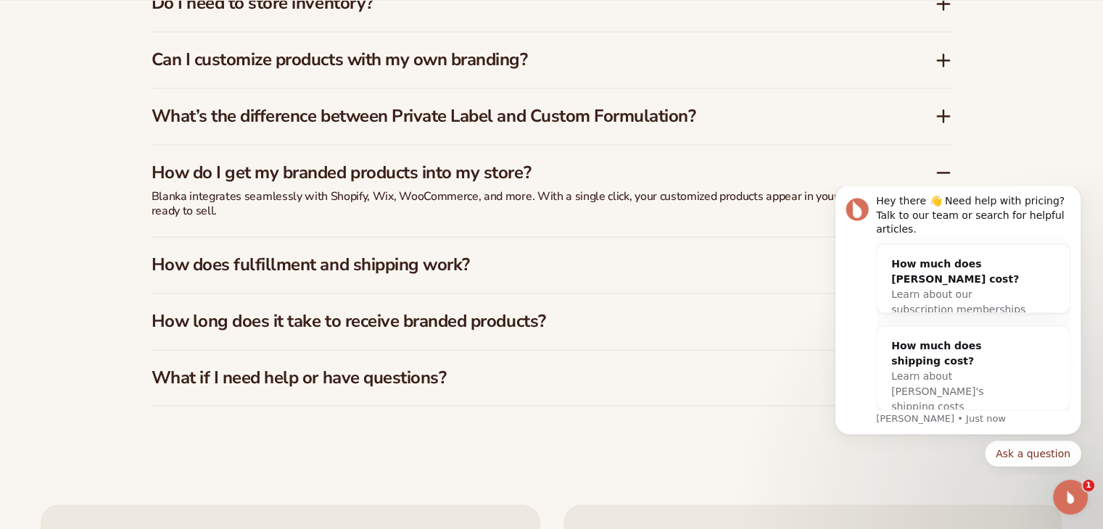
scroll to position [2375, 0]
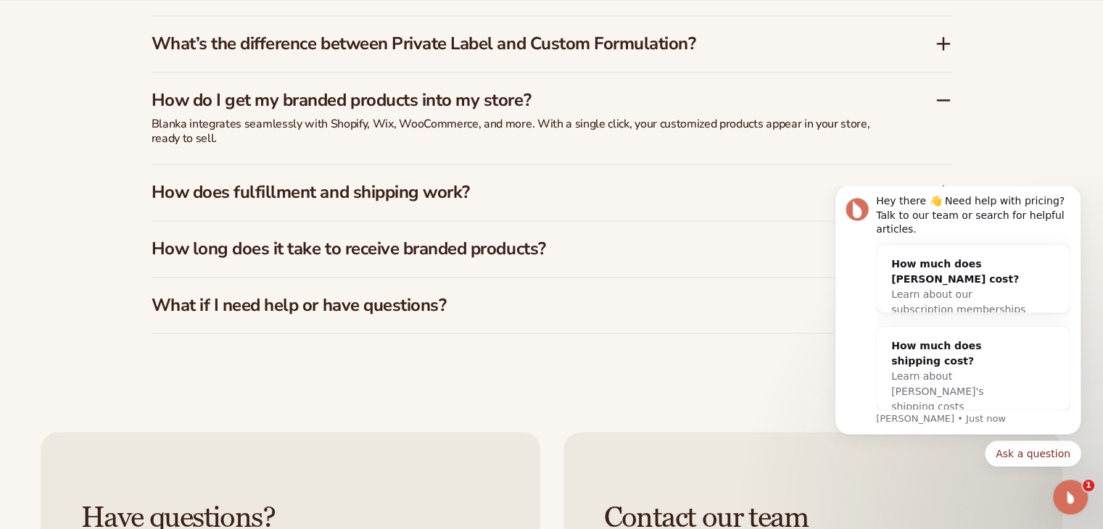
click at [513, 97] on h3 "How do I get my branded products into my store?" at bounding box center [522, 100] width 740 height 21
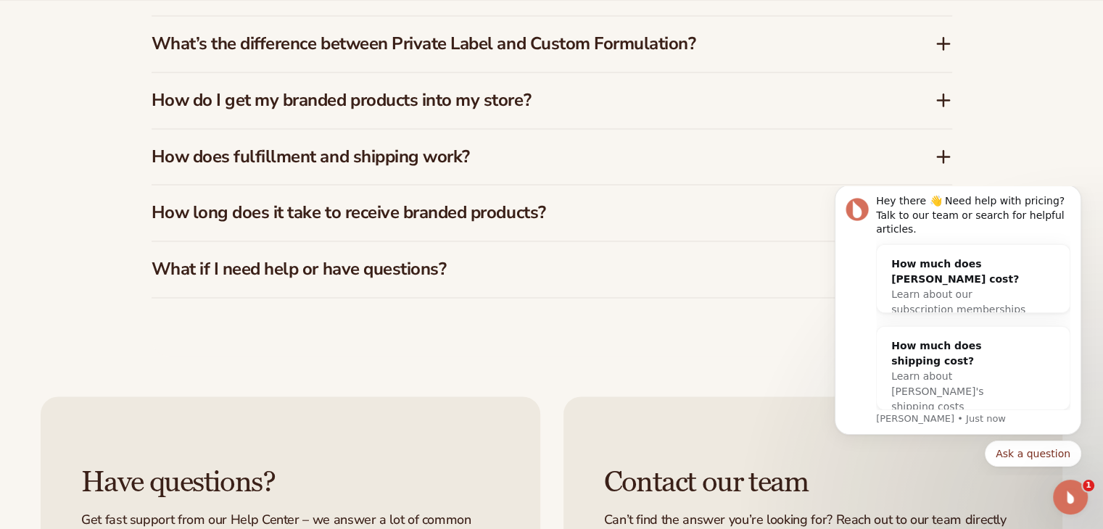
click at [512, 105] on h3 "How do I get my branded products into my store?" at bounding box center [522, 100] width 740 height 21
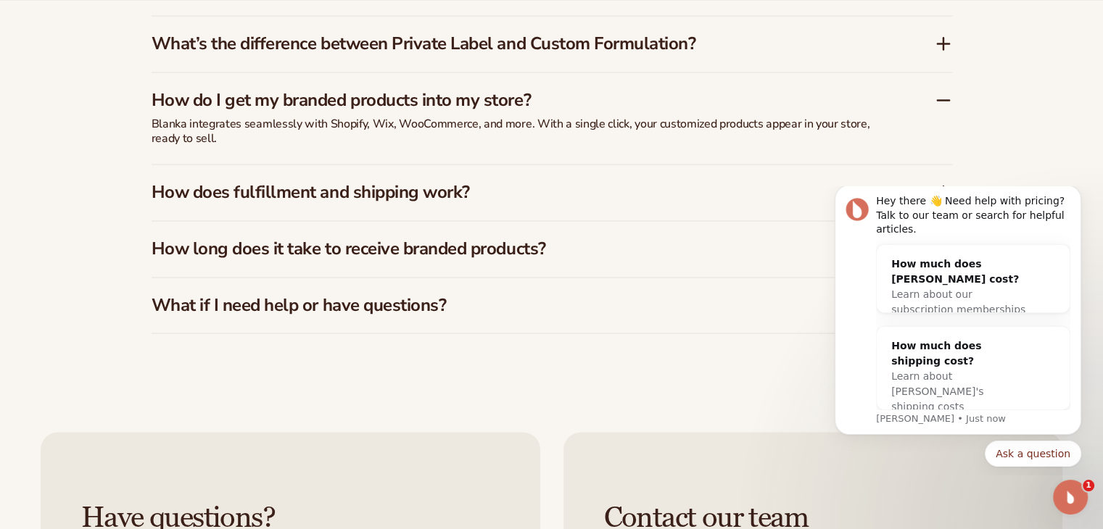
click at [516, 108] on h3 "How do I get my branded products into my store?" at bounding box center [522, 100] width 740 height 21
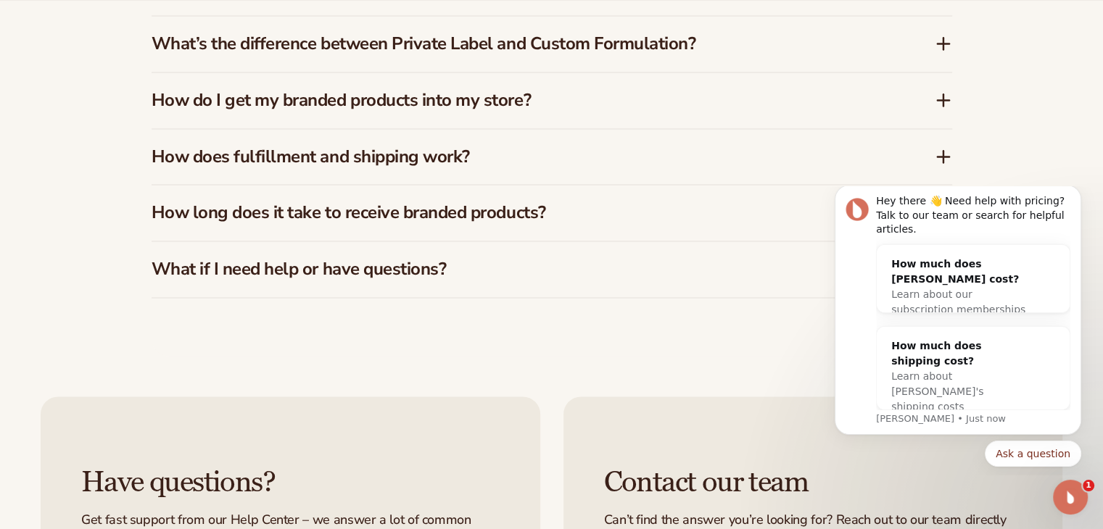
click at [520, 158] on h3 "How does fulfillment and shipping work?" at bounding box center [522, 157] width 740 height 21
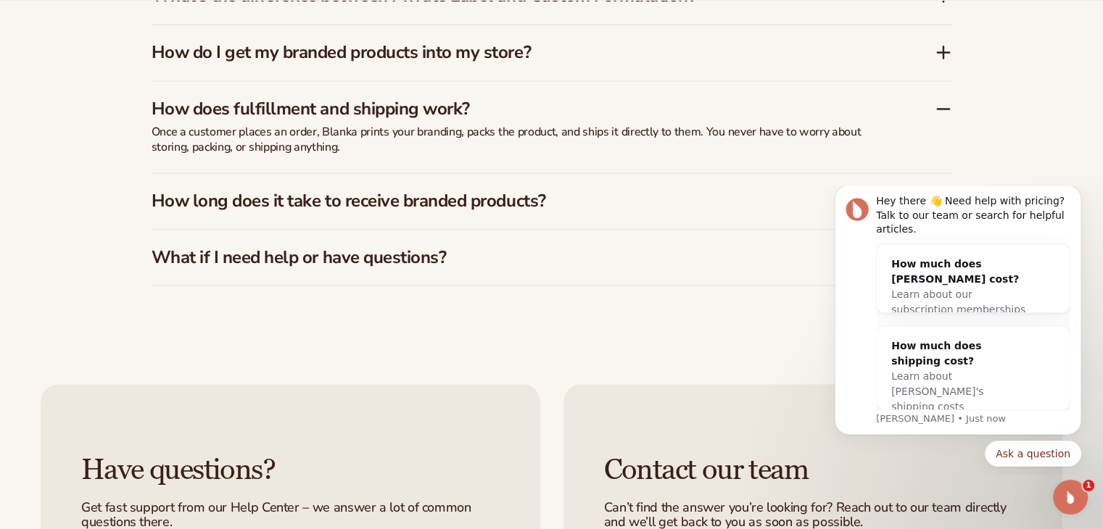
scroll to position [2447, 0]
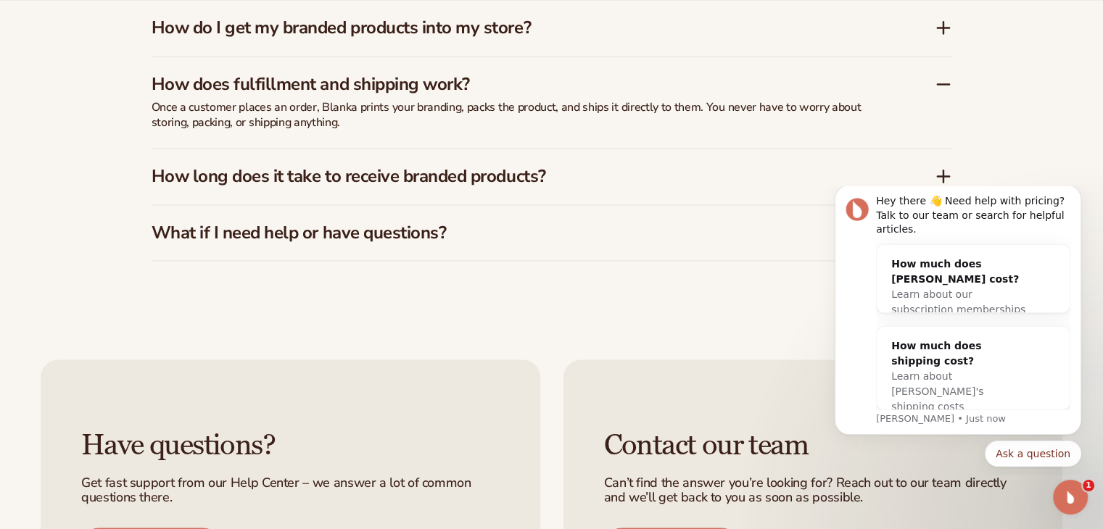
click at [489, 79] on h3 "How does fulfillment and shipping work?" at bounding box center [522, 84] width 740 height 21
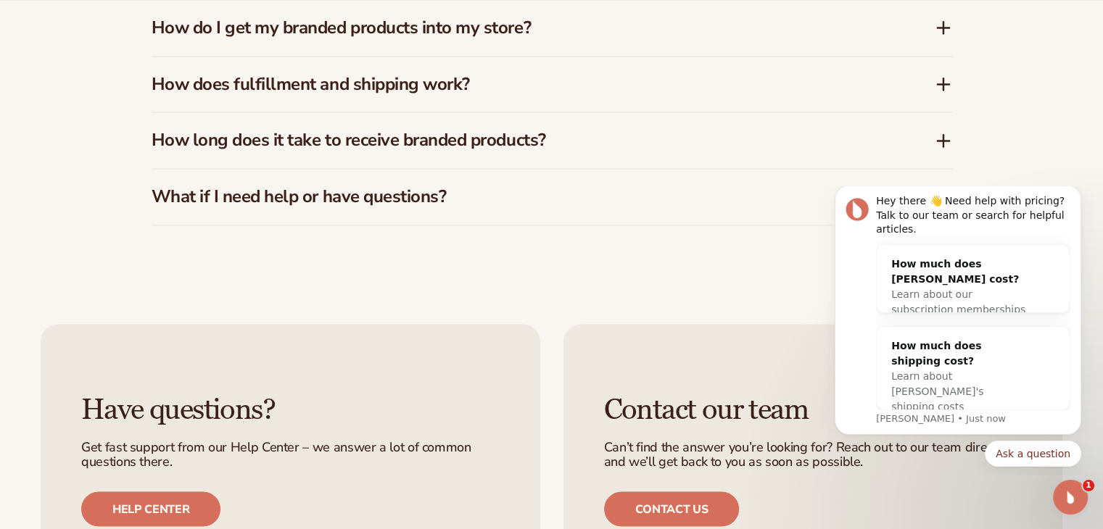
click at [435, 148] on h3 "How long does it take to receive branded products?" at bounding box center [522, 140] width 740 height 21
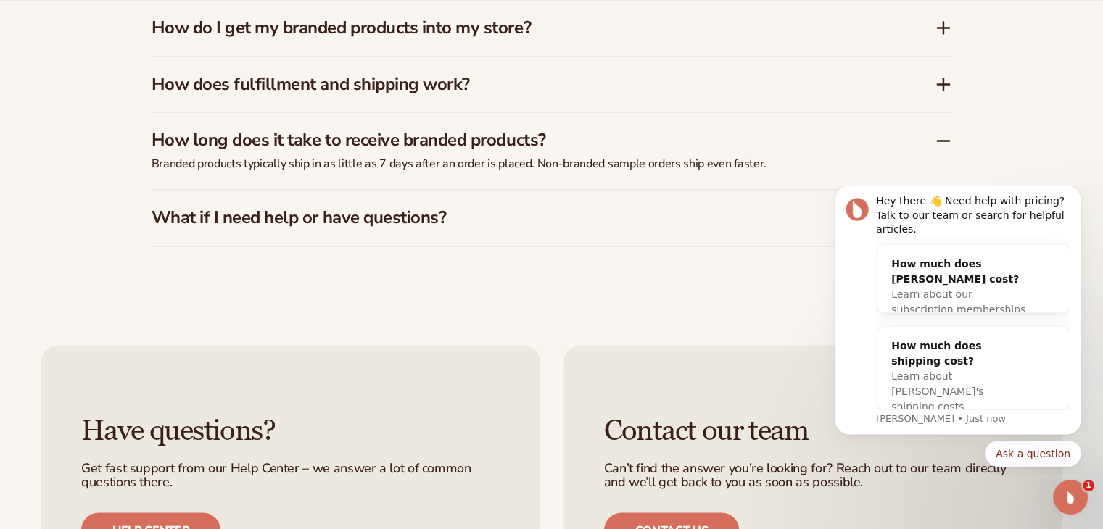
click at [445, 141] on h3 "How long does it take to receive branded products?" at bounding box center [522, 140] width 740 height 21
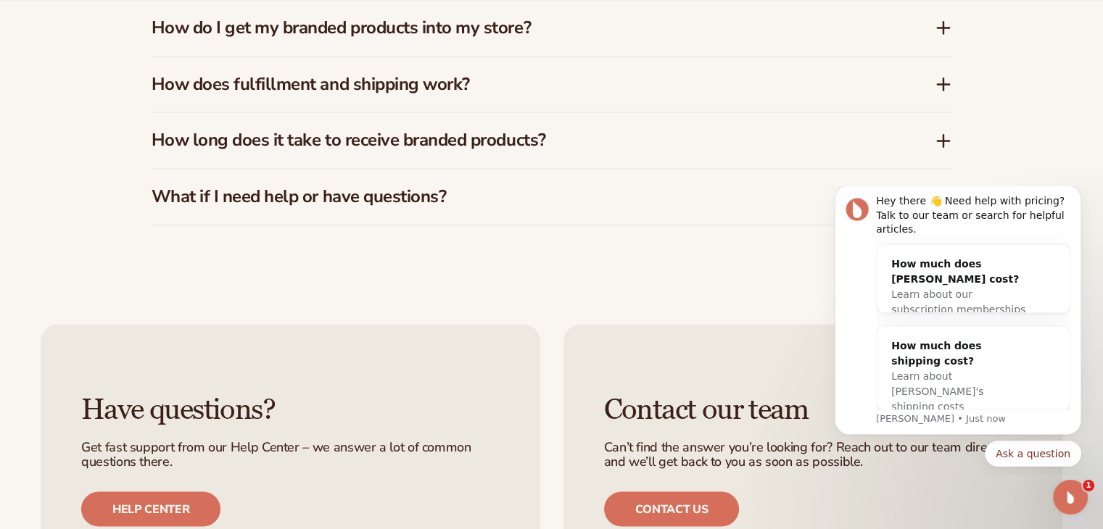
click at [450, 195] on h3 "What if I need help or have questions?" at bounding box center [522, 196] width 740 height 21
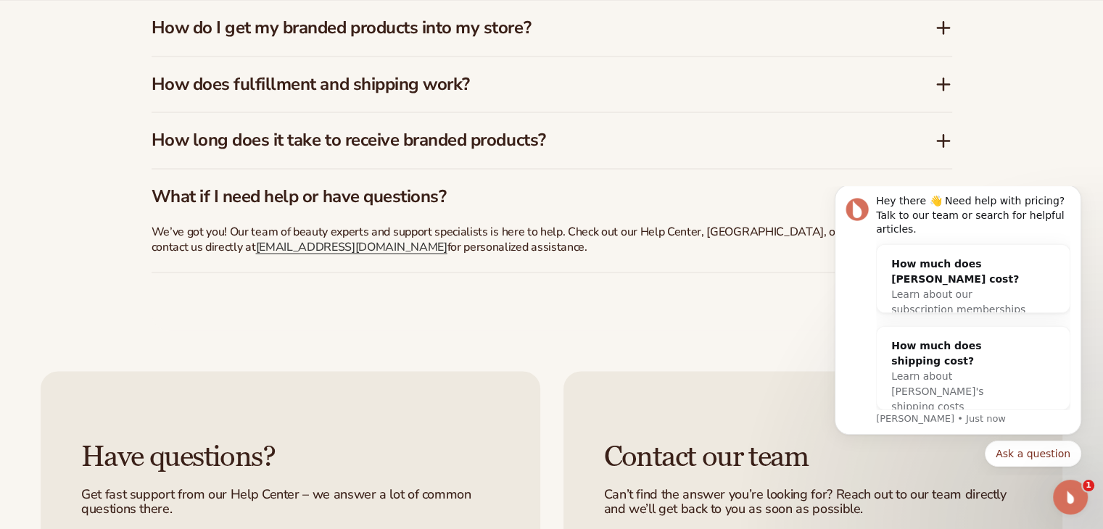
scroll to position [2520, 0]
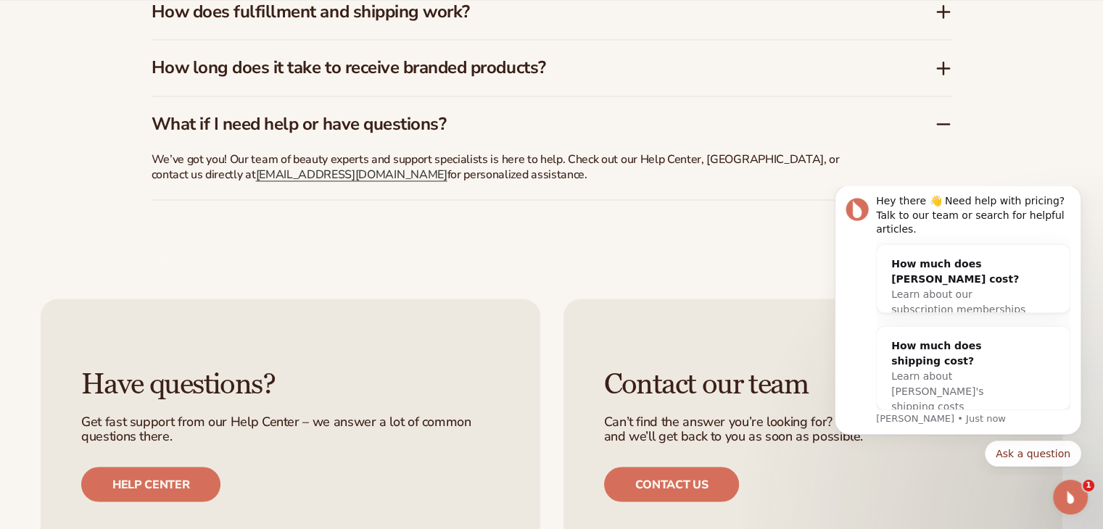
click at [473, 134] on div "What if I need help or have questions?" at bounding box center [552, 118] width 801 height 44
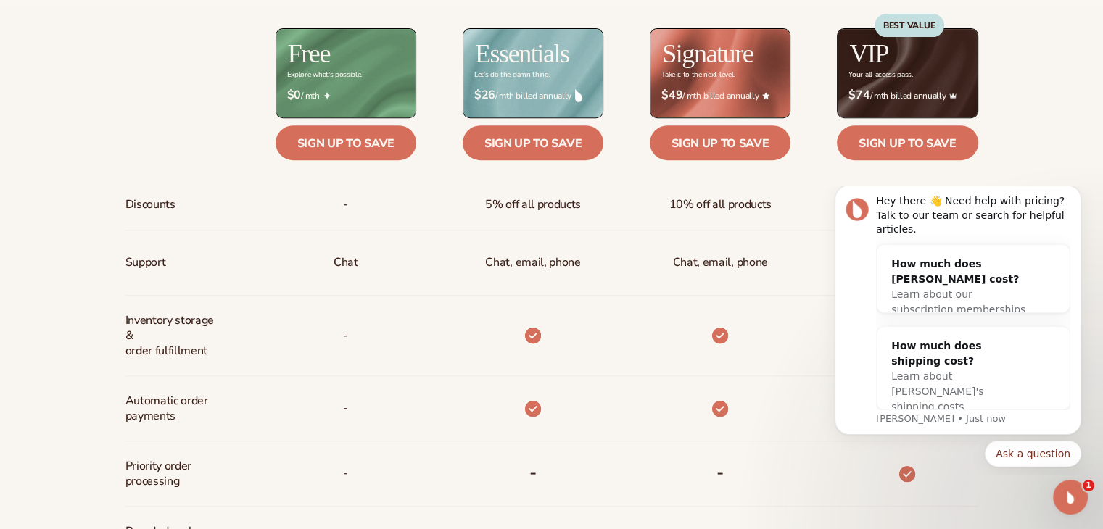
scroll to position [653, 0]
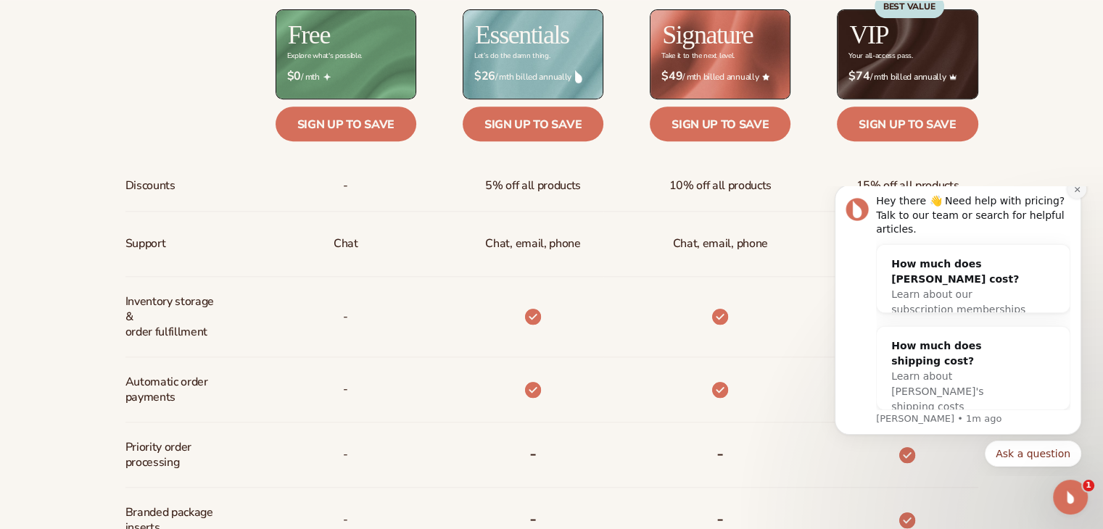
click at [1072, 199] on button "Dismiss notification" at bounding box center [1077, 189] width 19 height 19
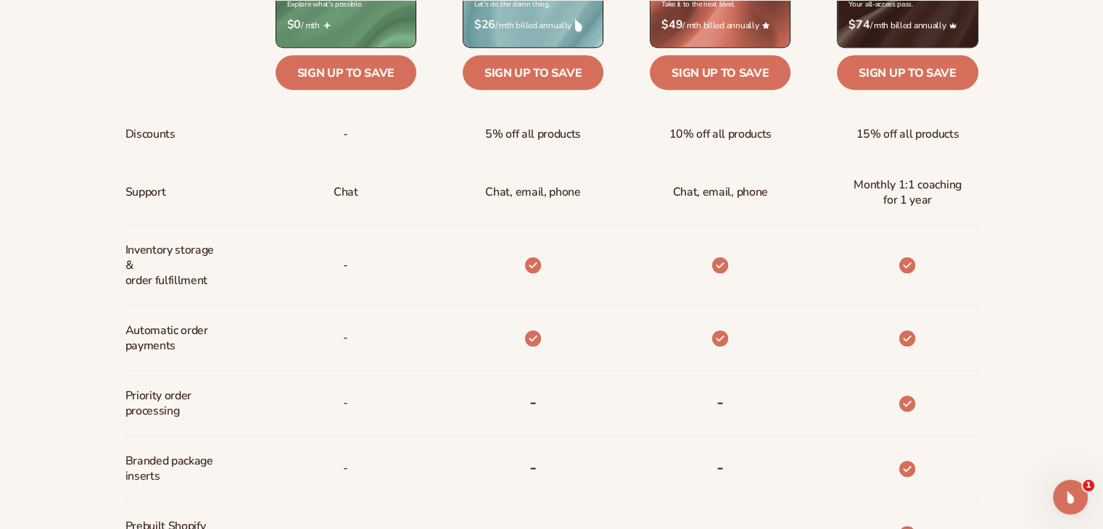
scroll to position [798, 0]
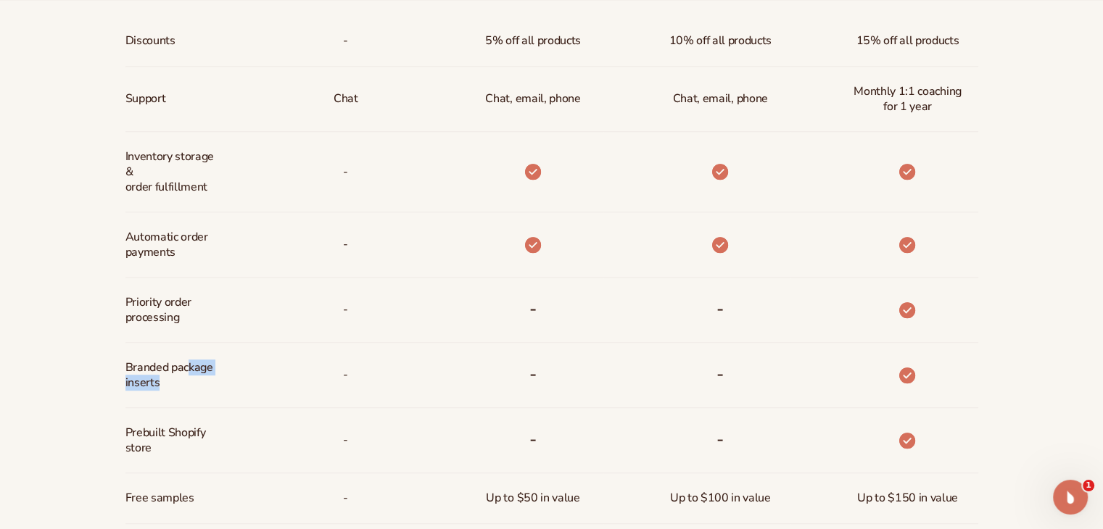
drag, startPoint x: 188, startPoint y: 363, endPoint x: 203, endPoint y: 392, distance: 32.1
click at [203, 392] on span "Branded package inserts" at bounding box center [173, 376] width 96 height 42
click at [119, 366] on div "Billed Monthly billed Yearly Billed Monthly billed Yearly Discounts Support Inv…" at bounding box center [552, 245] width 934 height 972
click at [160, 371] on span "Branded package inserts" at bounding box center [173, 376] width 96 height 42
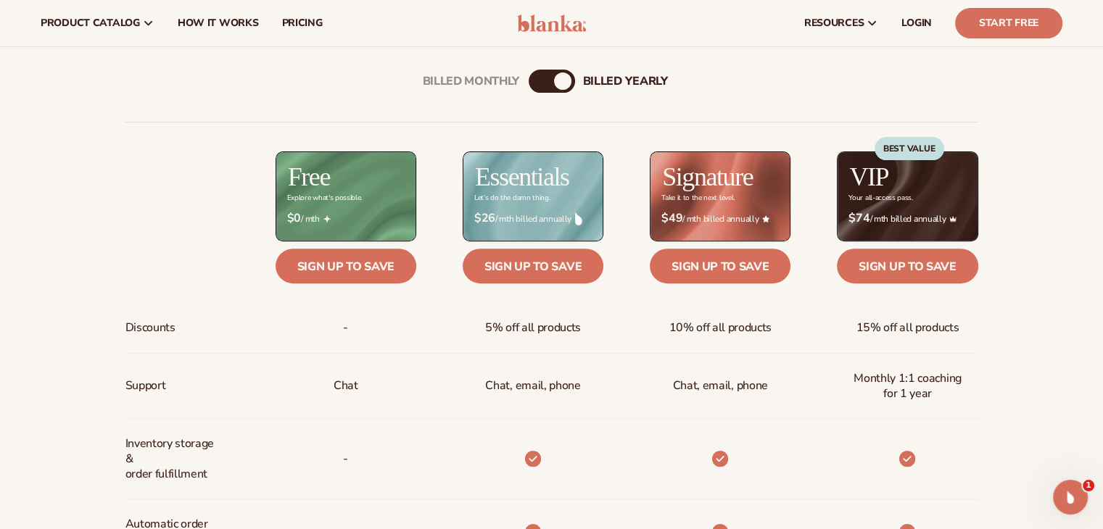
scroll to position [508, 0]
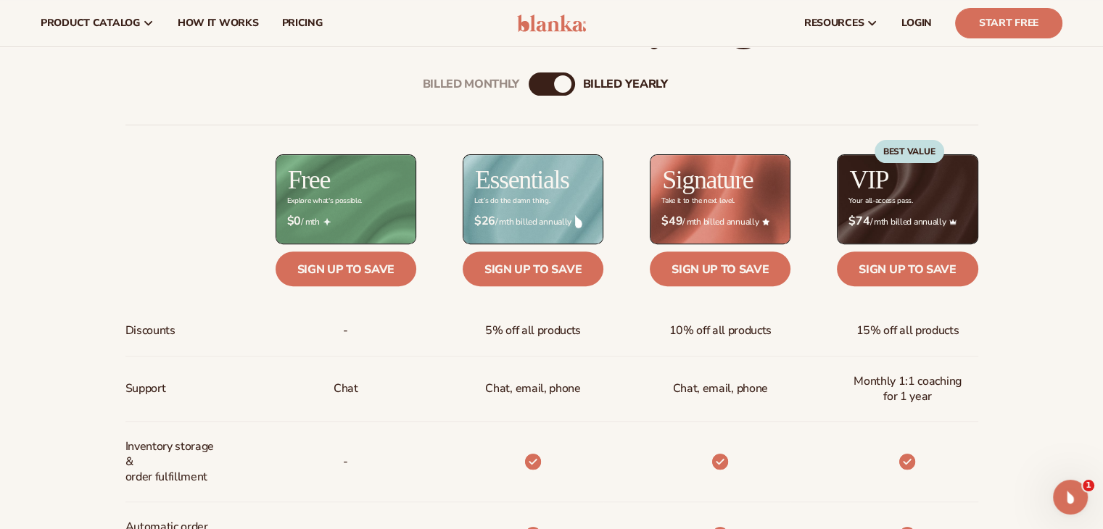
click at [924, 227] on div "BEST VALUE" at bounding box center [910, 184] width 70 height 88
click at [901, 218] on div "BEST VALUE" at bounding box center [910, 184] width 70 height 88
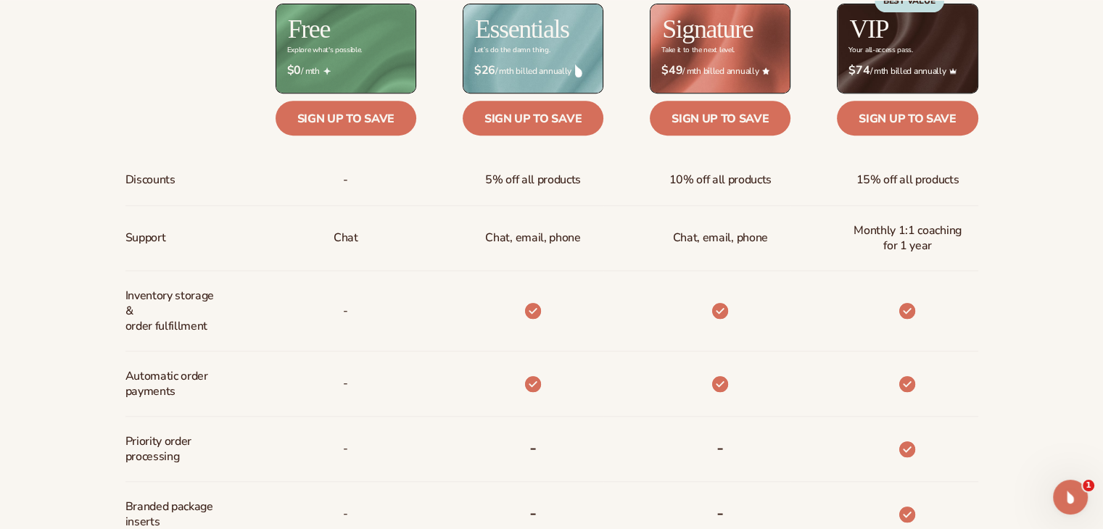
scroll to position [725, 0]
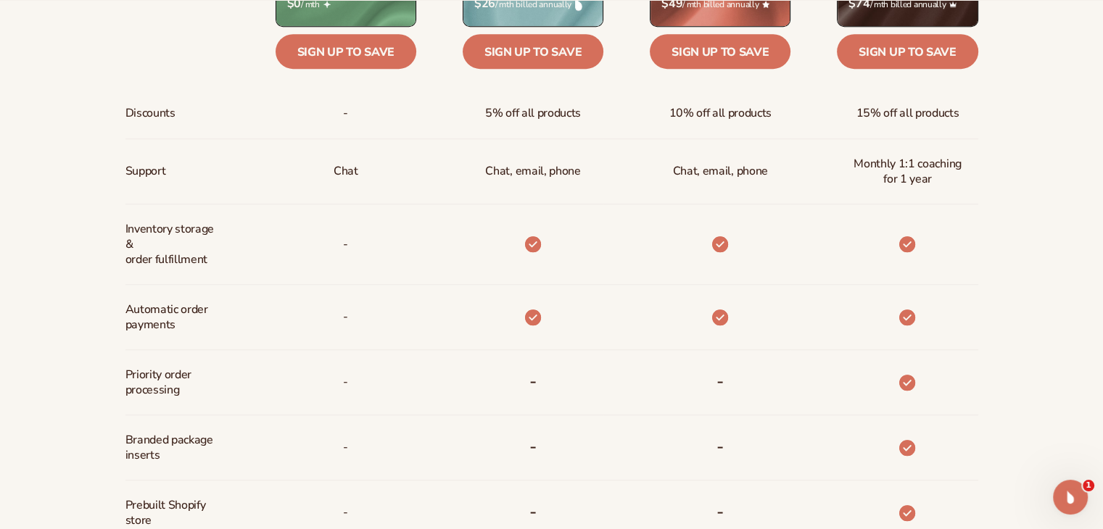
click at [899, 252] on icon at bounding box center [907, 244] width 16 height 16
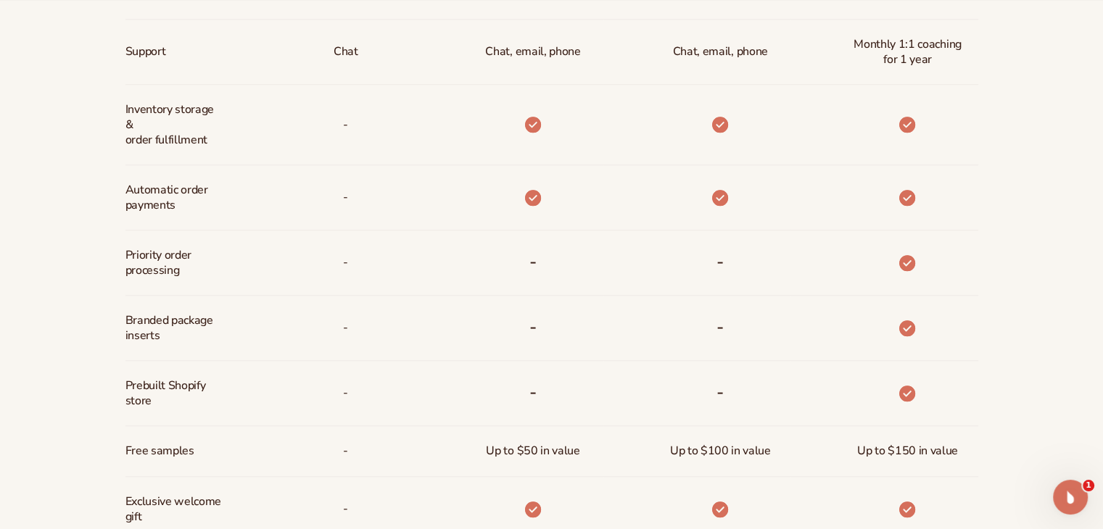
scroll to position [870, 0]
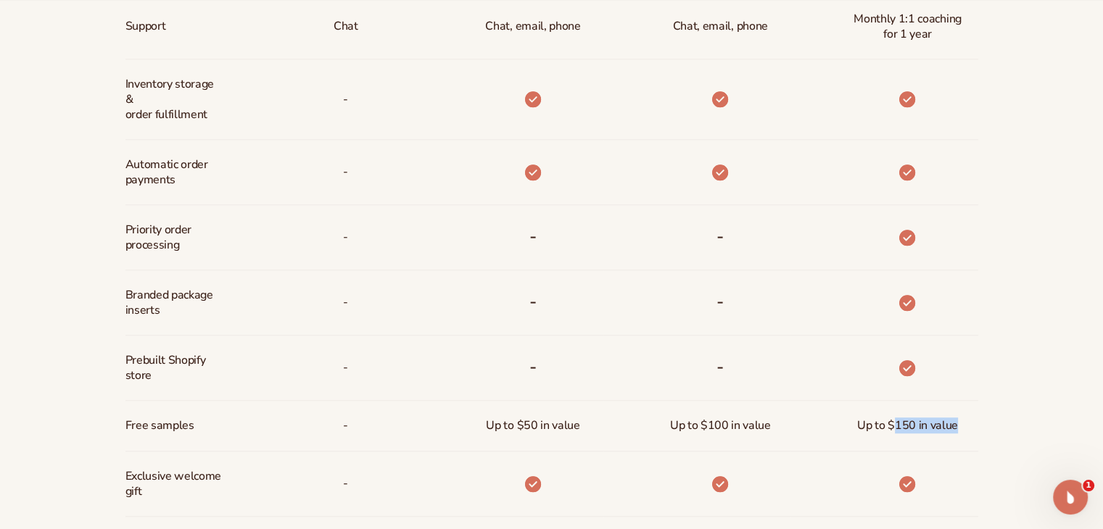
drag, startPoint x: 895, startPoint y: 427, endPoint x: 966, endPoint y: 426, distance: 71.1
click at [966, 426] on div "Up to $150 in value" at bounding box center [908, 426] width 124 height 50
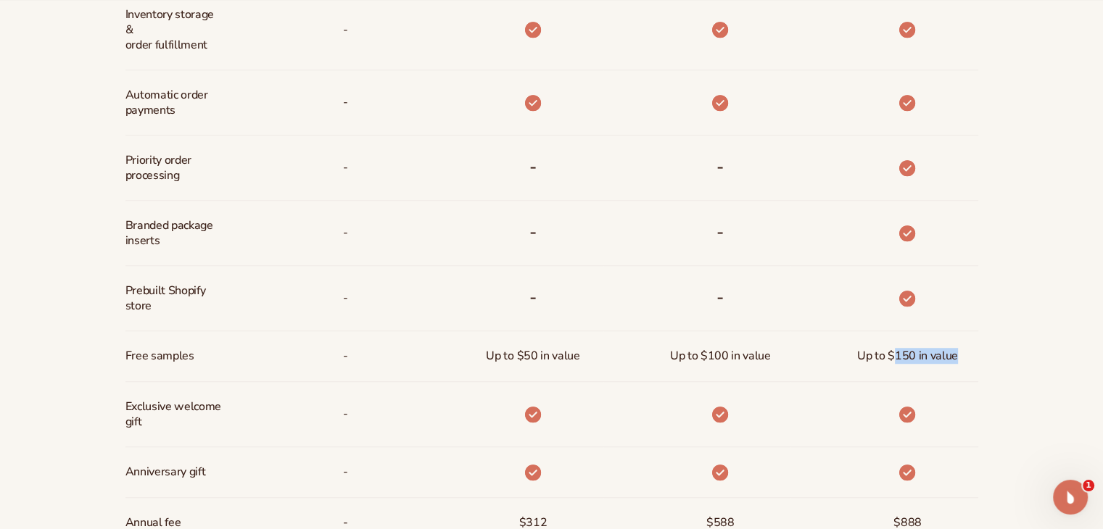
scroll to position [1015, 0]
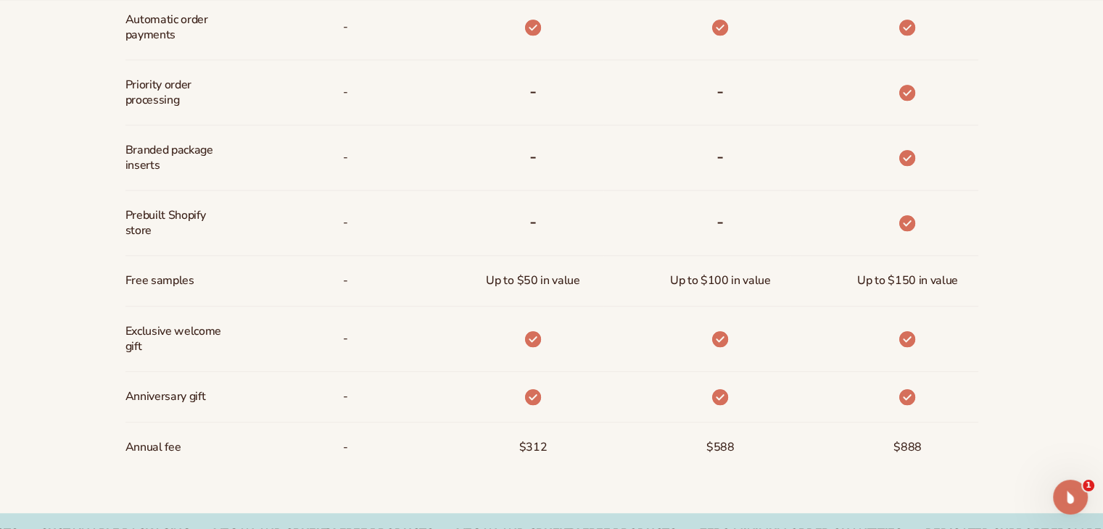
click at [893, 334] on div at bounding box center [907, 339] width 39 height 65
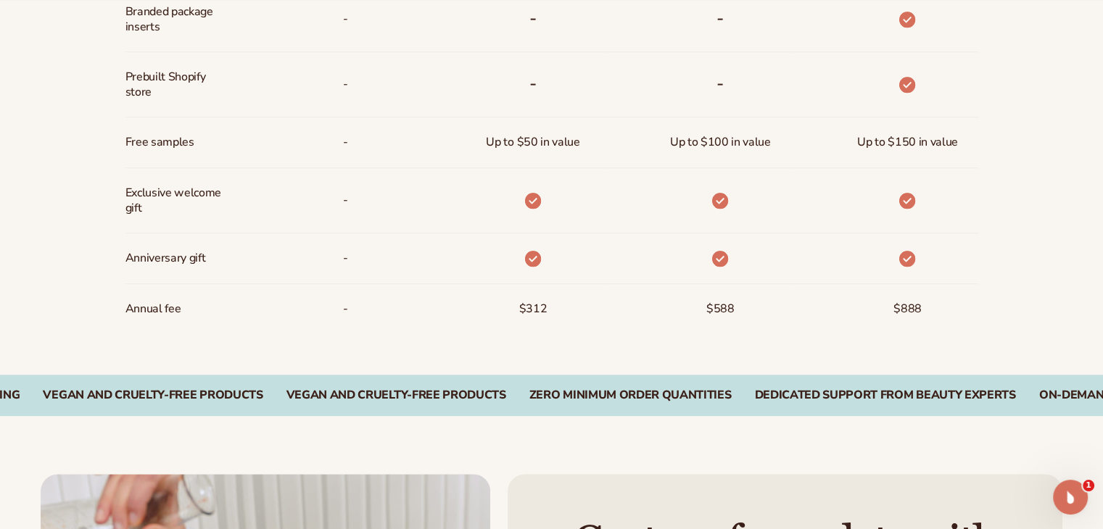
scroll to position [1161, 0]
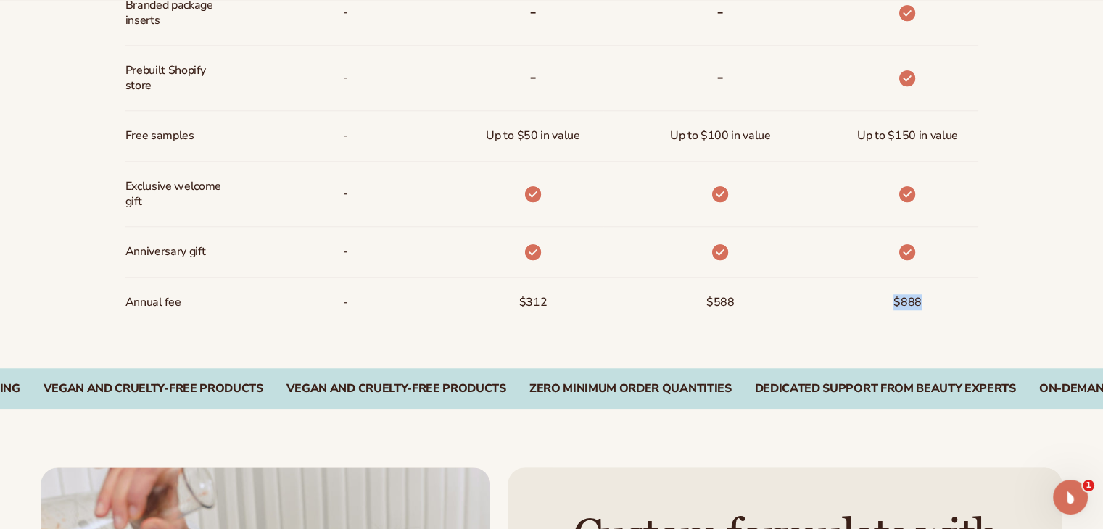
drag, startPoint x: 923, startPoint y: 301, endPoint x: 894, endPoint y: 303, distance: 28.4
click at [894, 303] on div "$888" at bounding box center [907, 303] width 51 height 50
click at [894, 303] on span "$888" at bounding box center [908, 302] width 28 height 27
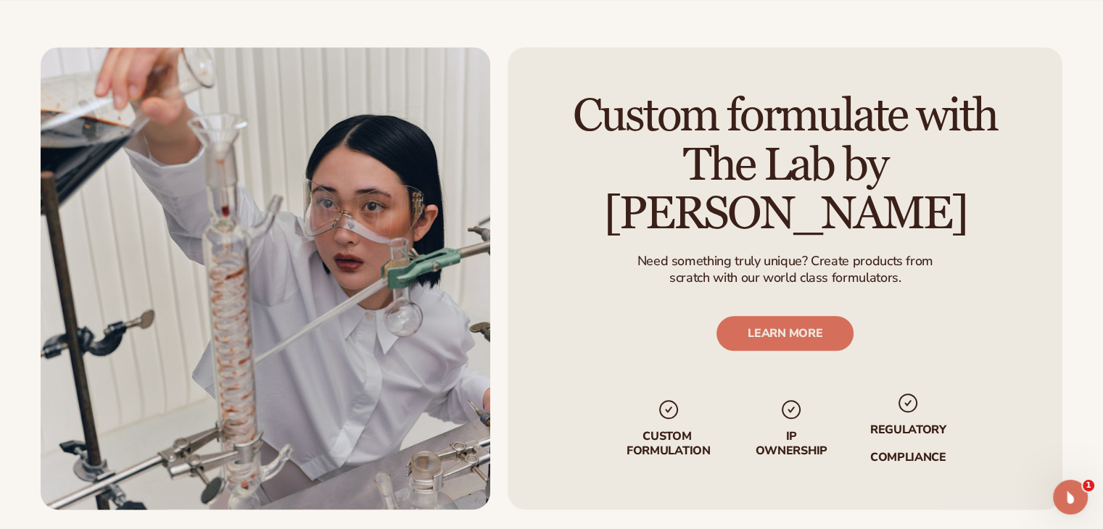
scroll to position [1668, 0]
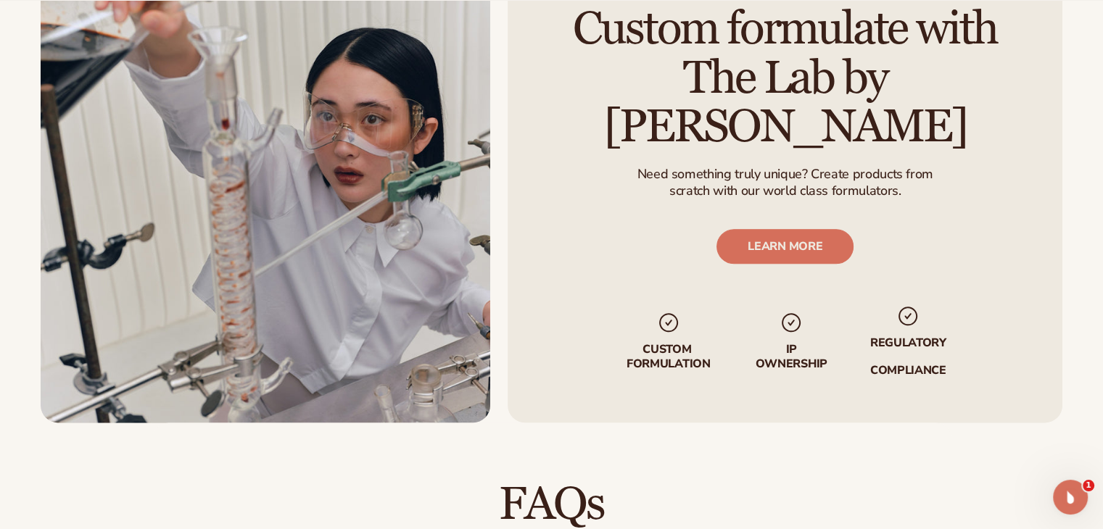
drag, startPoint x: 725, startPoint y: 160, endPoint x: 735, endPoint y: 179, distance: 21.4
click at [725, 166] on p "Need something truly unique? Create products from" at bounding box center [785, 174] width 296 height 17
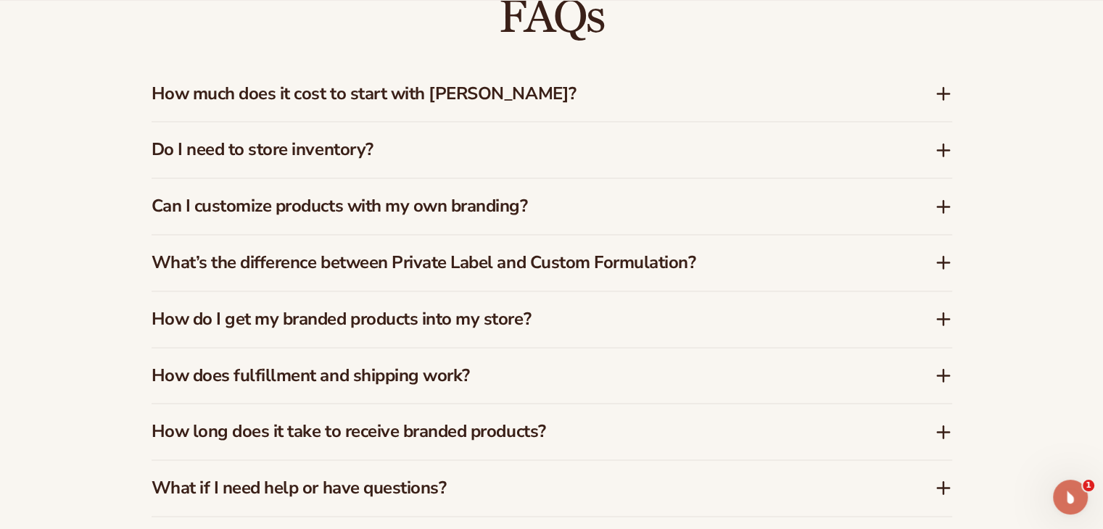
scroll to position [2176, 0]
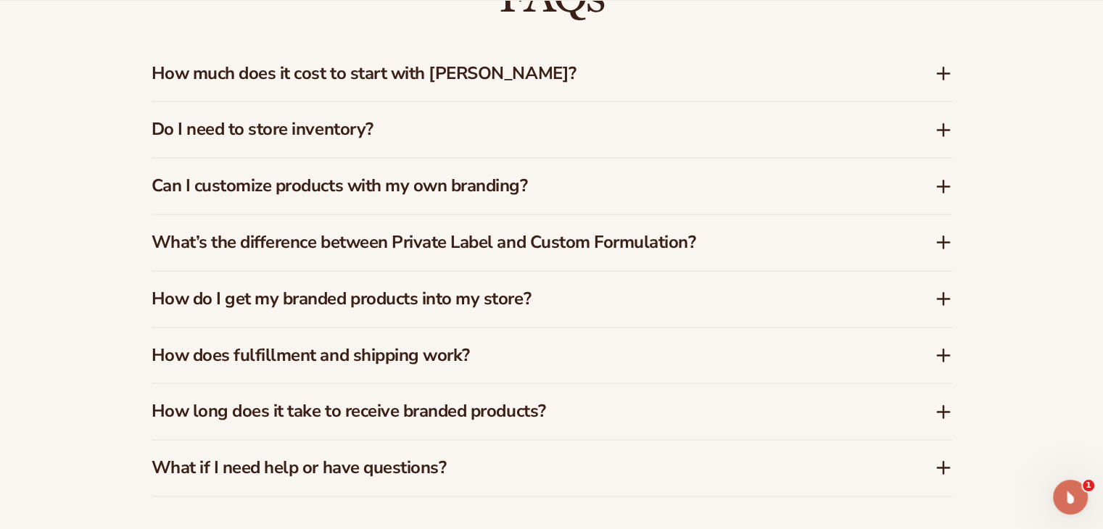
click at [946, 239] on icon at bounding box center [943, 242] width 17 height 17
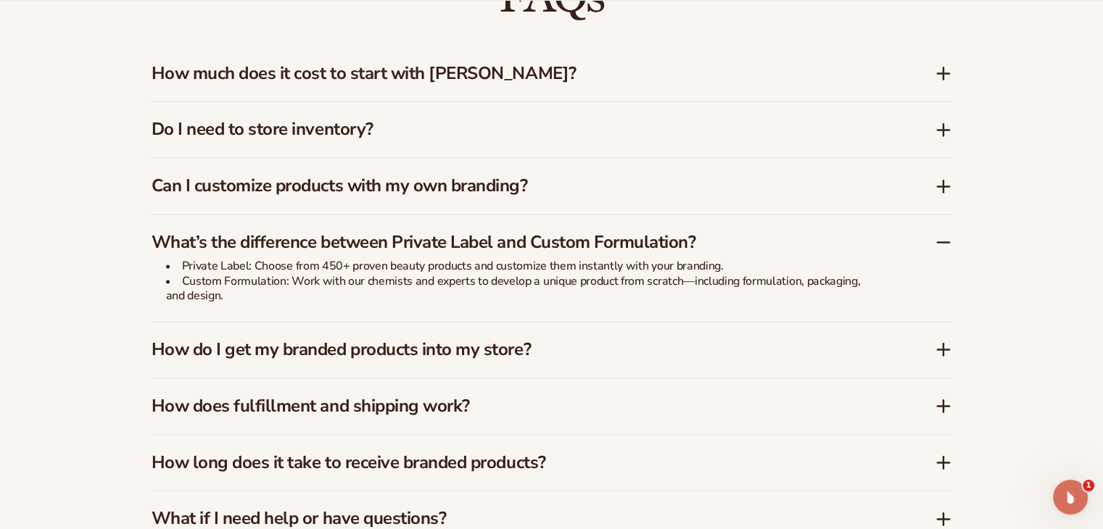
click at [949, 239] on icon at bounding box center [943, 242] width 17 height 17
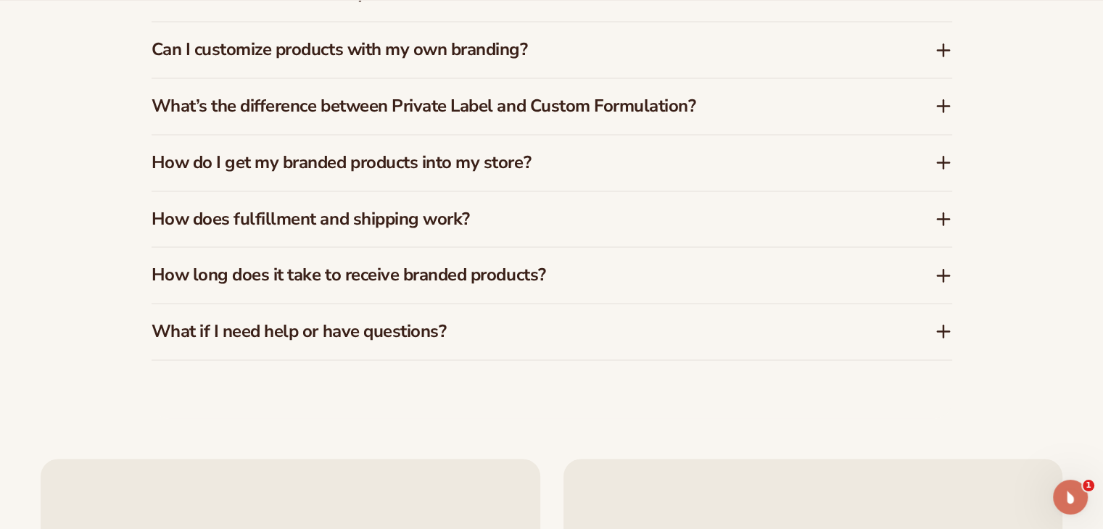
scroll to position [2321, 0]
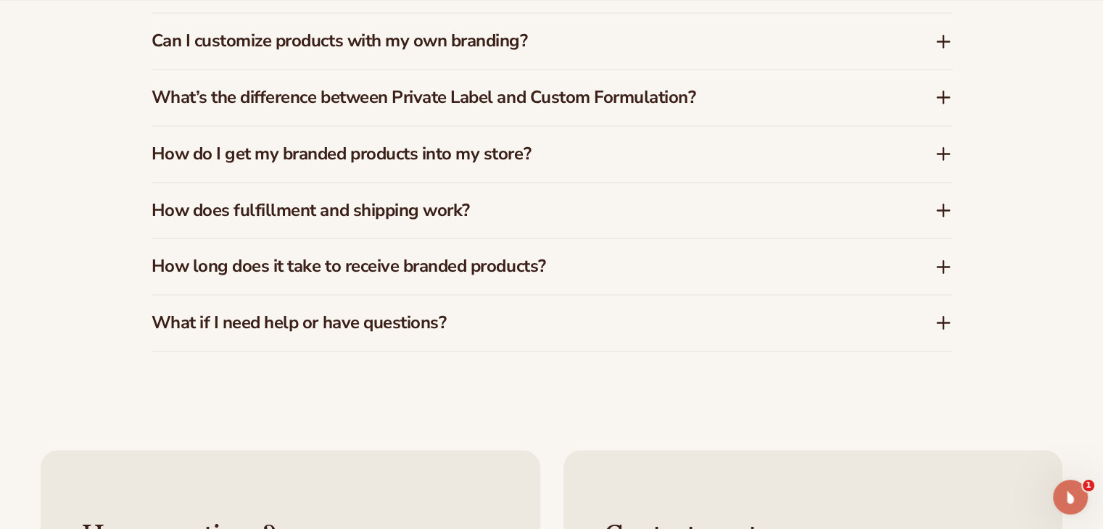
click at [947, 210] on icon at bounding box center [944, 210] width 12 height 0
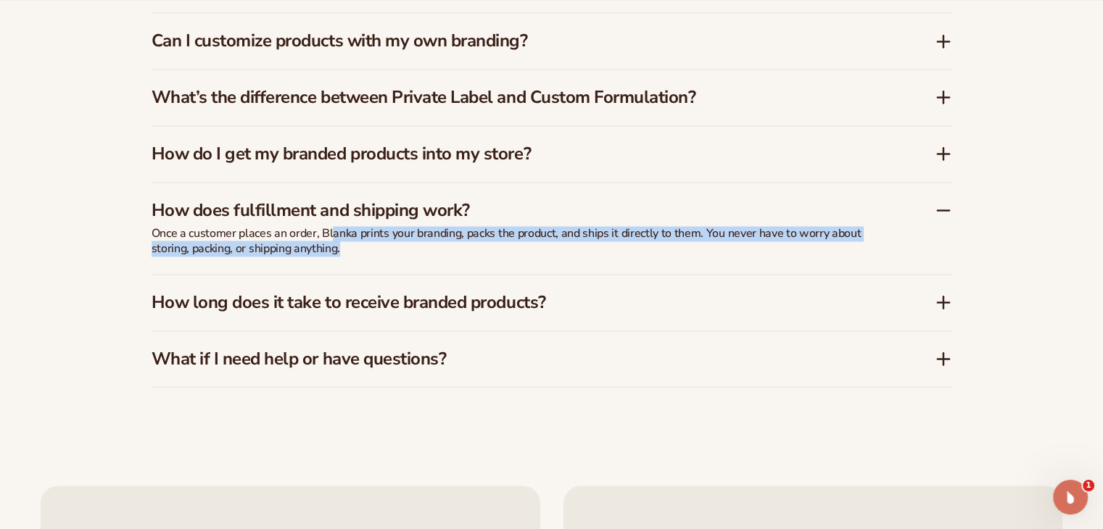
drag, startPoint x: 330, startPoint y: 233, endPoint x: 387, endPoint y: 252, distance: 60.6
click at [387, 252] on p "Once a customer places an order, Blanka prints your branding, packs the product…" at bounding box center [514, 241] width 725 height 30
click at [397, 256] on div "Once a customer places an order, Blanka prints your branding, packs the product…" at bounding box center [514, 250] width 725 height 48
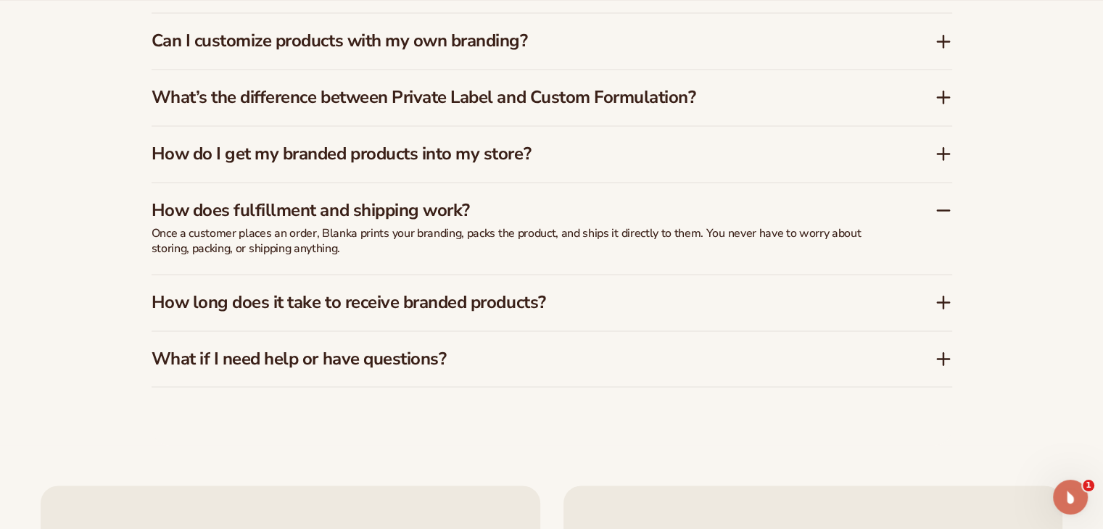
click at [471, 218] on h3 "How does fulfillment and shipping work?" at bounding box center [522, 210] width 740 height 21
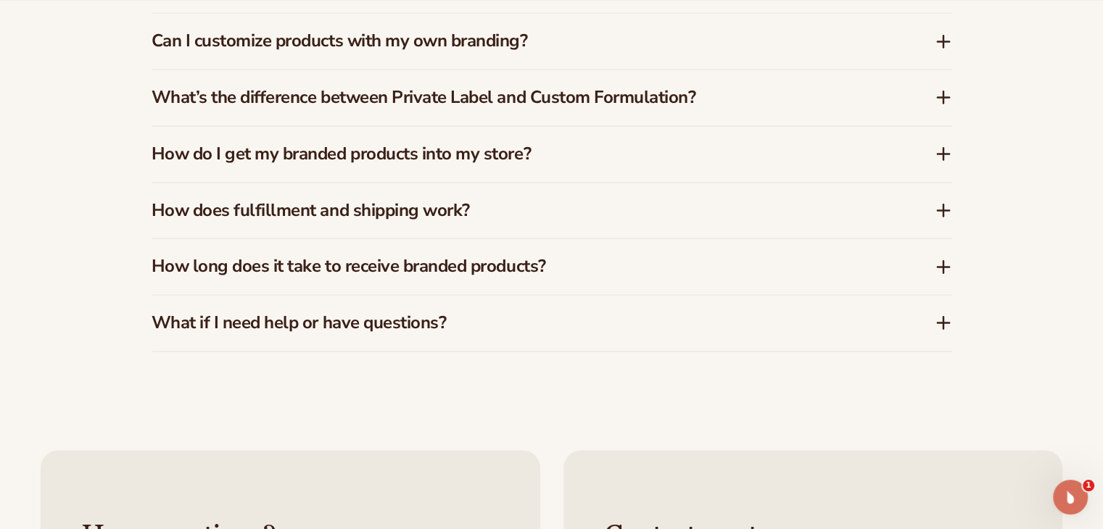
click at [452, 274] on h3 "How long does it take to receive branded products?" at bounding box center [522, 266] width 740 height 21
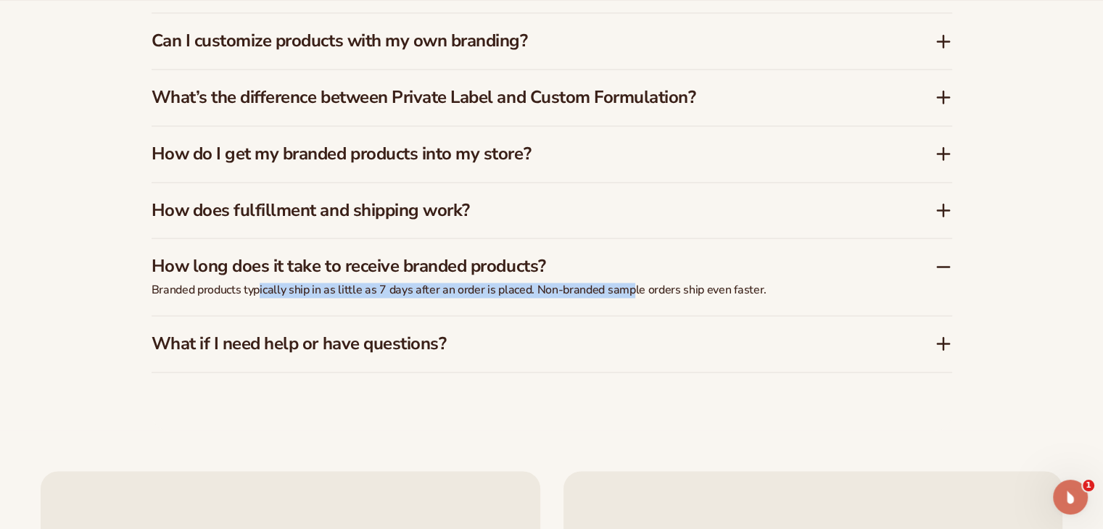
drag, startPoint x: 258, startPoint y: 289, endPoint x: 635, endPoint y: 292, distance: 376.4
click at [634, 292] on p "Branded products typically ship in as little as 7 days after an order is placed…" at bounding box center [514, 290] width 725 height 15
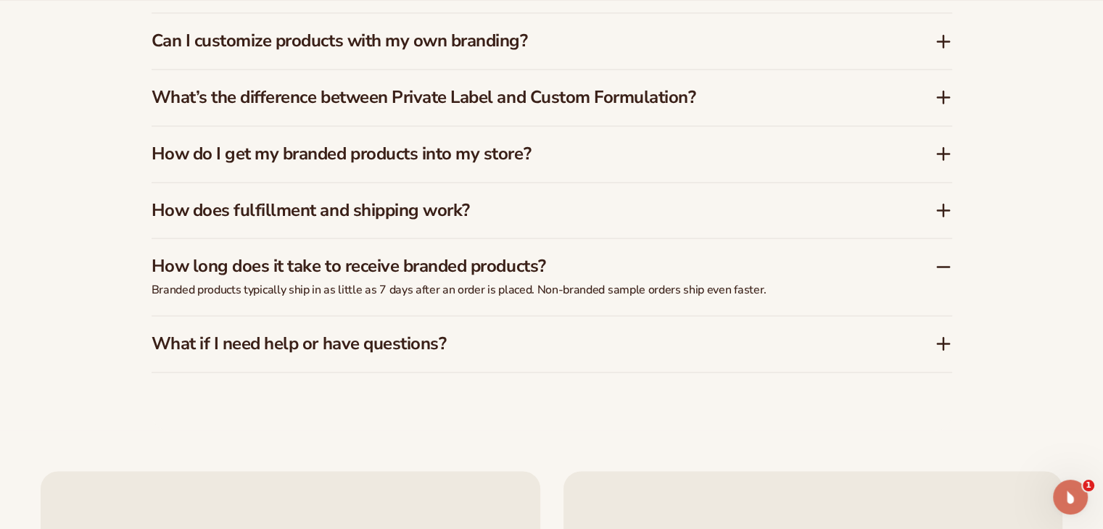
click at [647, 287] on p "Branded products typically ship in as little as 7 days after an order is placed…" at bounding box center [514, 290] width 725 height 15
click at [553, 270] on h3 "How long does it take to receive branded products?" at bounding box center [522, 266] width 740 height 21
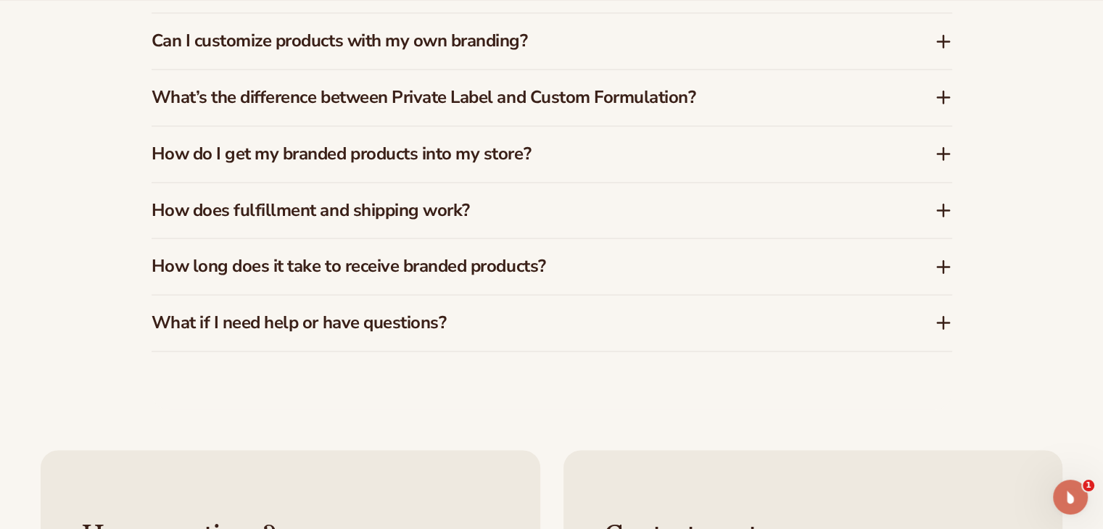
click at [501, 324] on h3 "What if I need help or have questions?" at bounding box center [522, 323] width 740 height 21
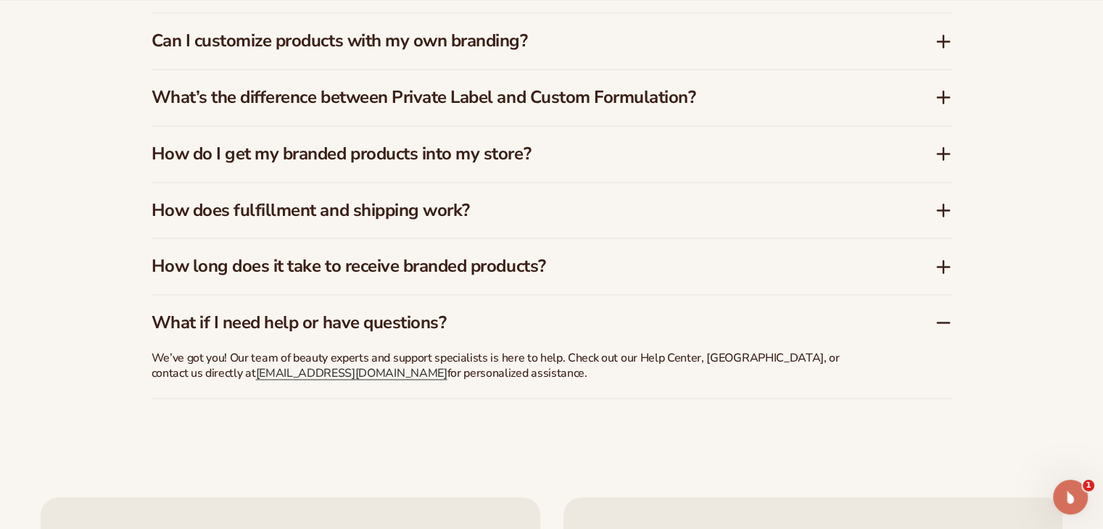
click at [494, 318] on h3 "What if I need help or have questions?" at bounding box center [522, 323] width 740 height 21
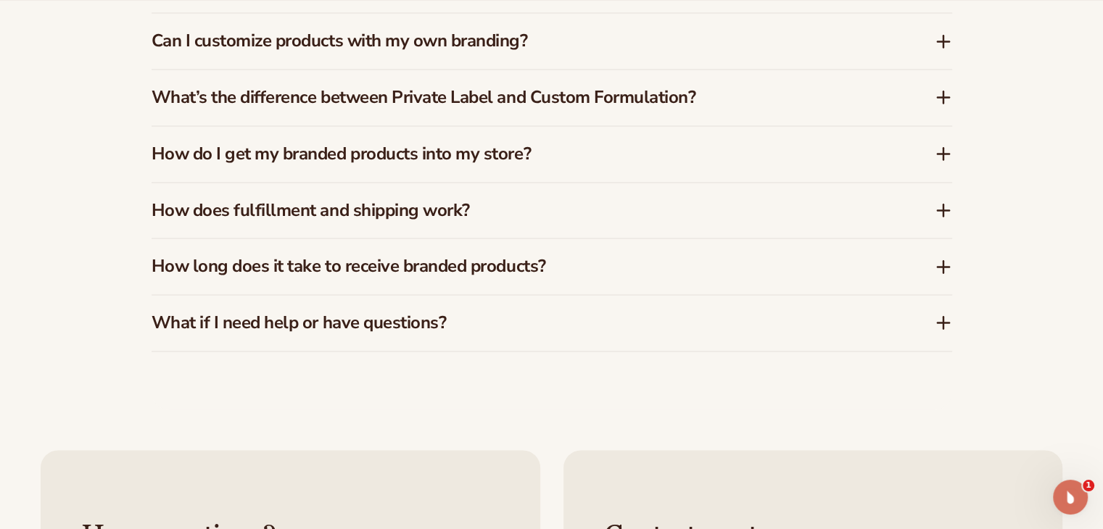
click at [472, 214] on h3 "How does fulfillment and shipping work?" at bounding box center [522, 210] width 740 height 21
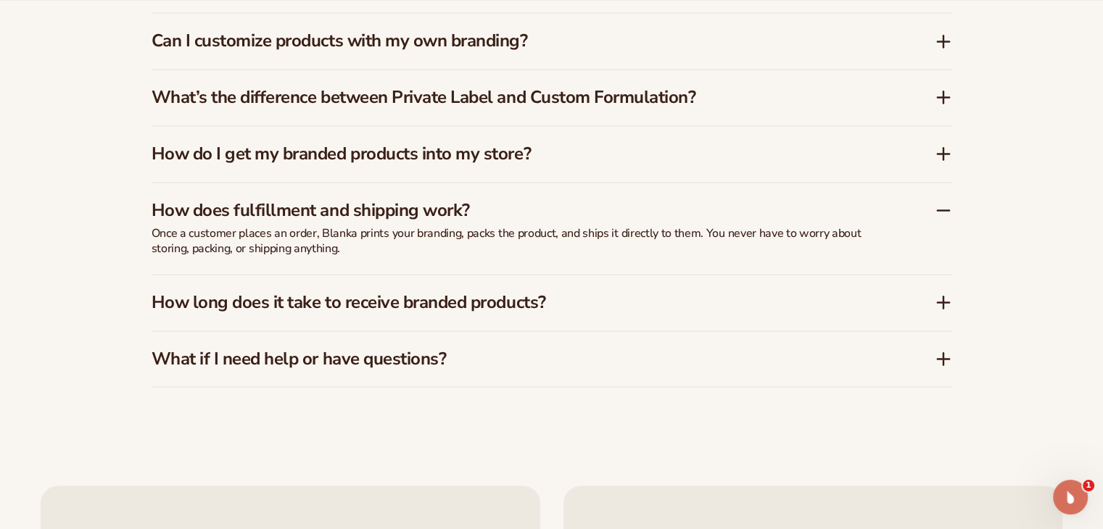
click at [472, 214] on h3 "How does fulfillment and shipping work?" at bounding box center [522, 210] width 740 height 21
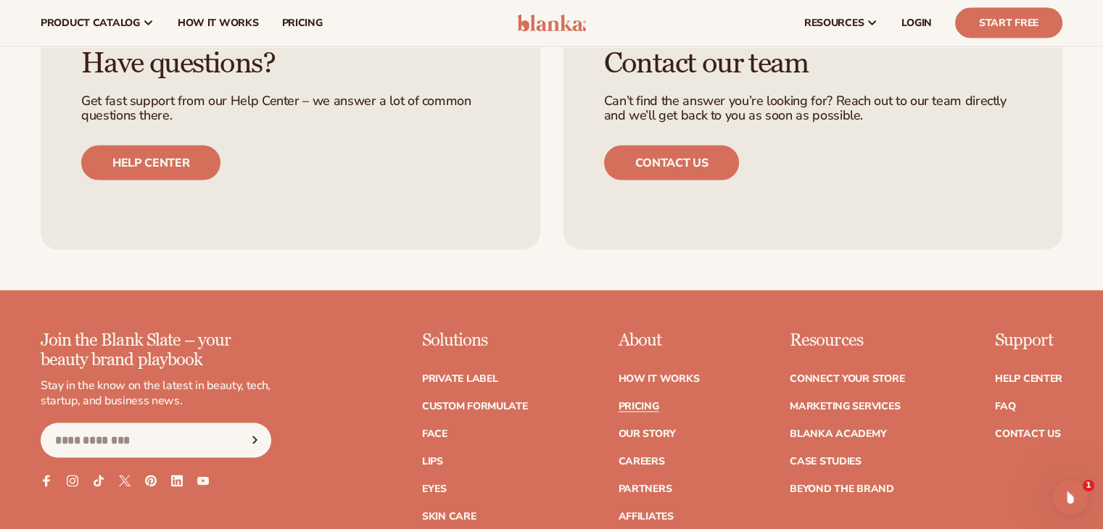
scroll to position [2732, 0]
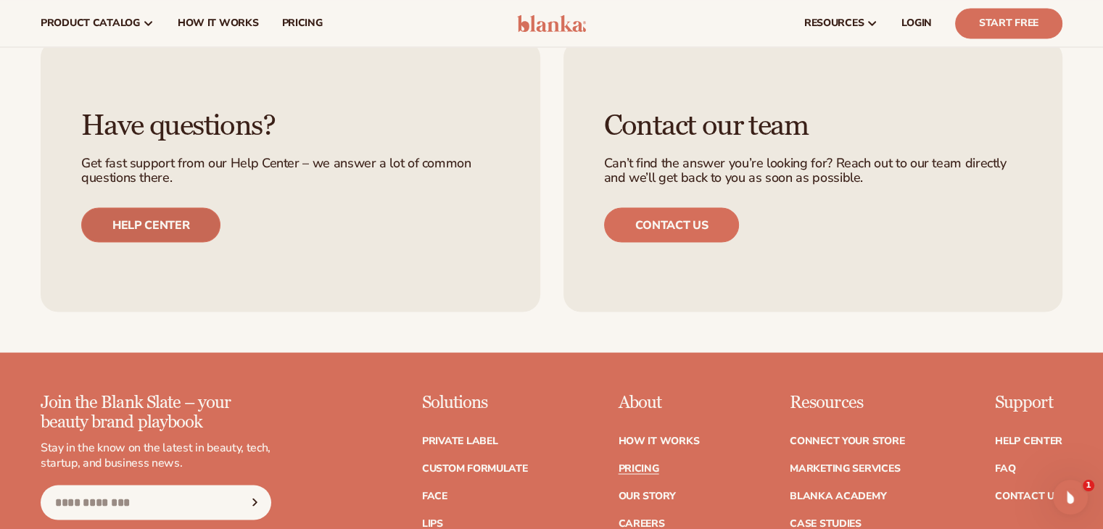
click at [168, 208] on link "Help center" at bounding box center [150, 224] width 139 height 35
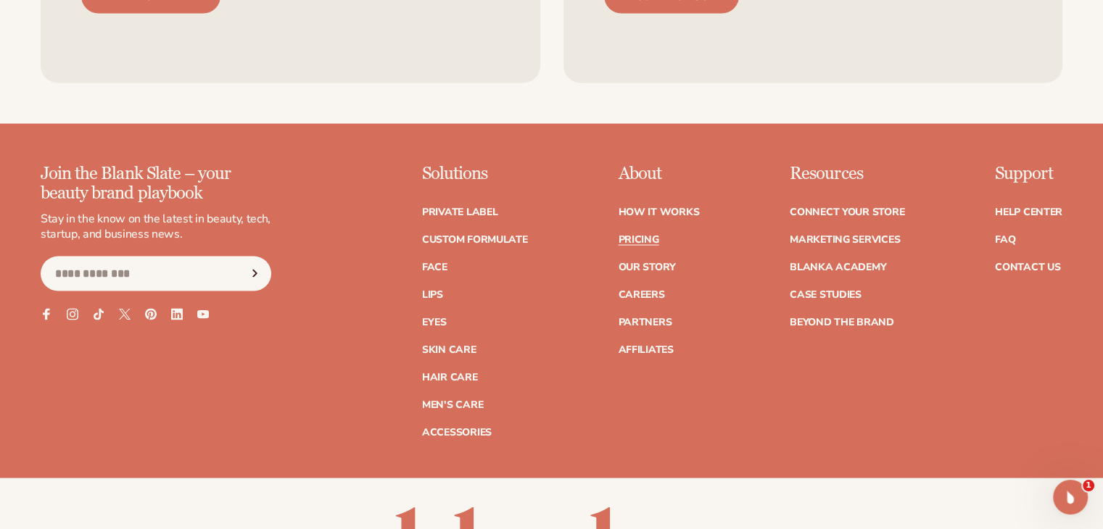
scroll to position [3022, 0]
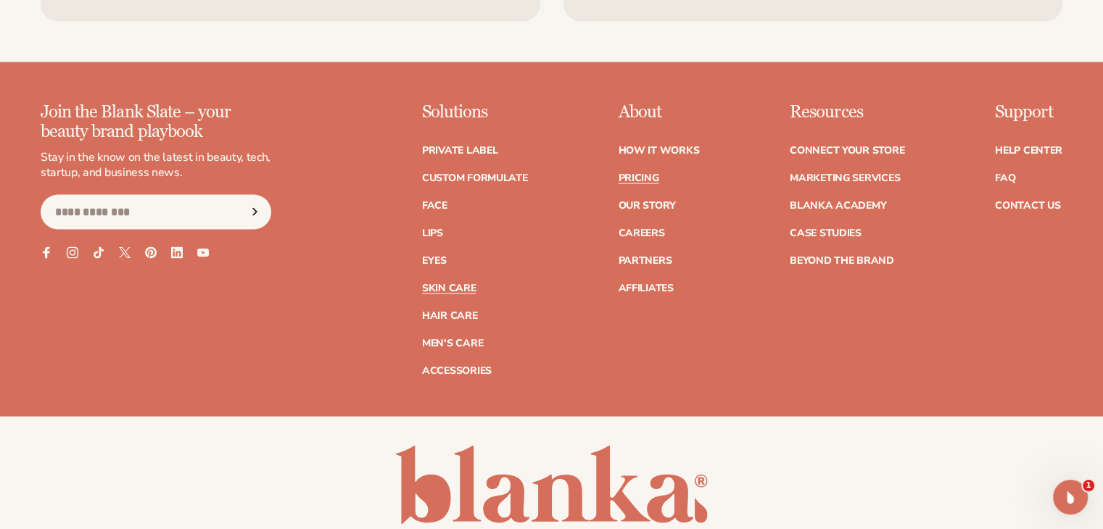
click at [465, 287] on link "Skin Care" at bounding box center [449, 289] width 54 height 10
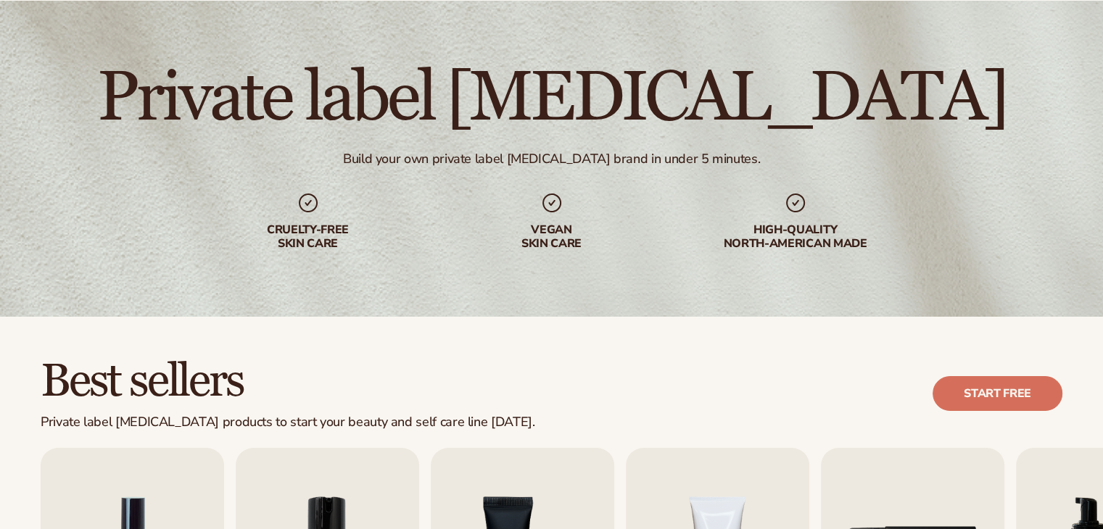
scroll to position [73, 0]
click at [791, 233] on div "High-quality North-american made" at bounding box center [796, 237] width 186 height 28
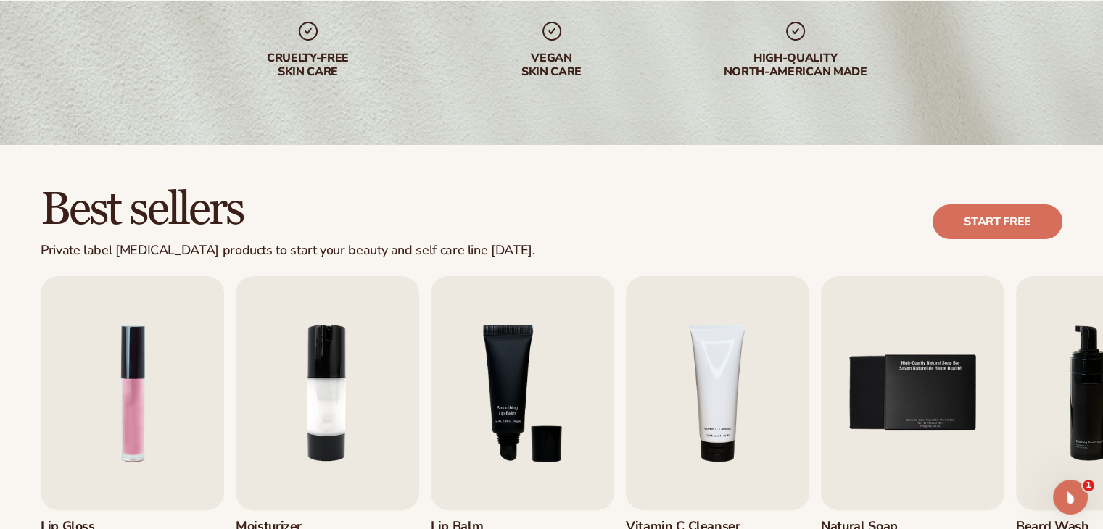
scroll to position [363, 0]
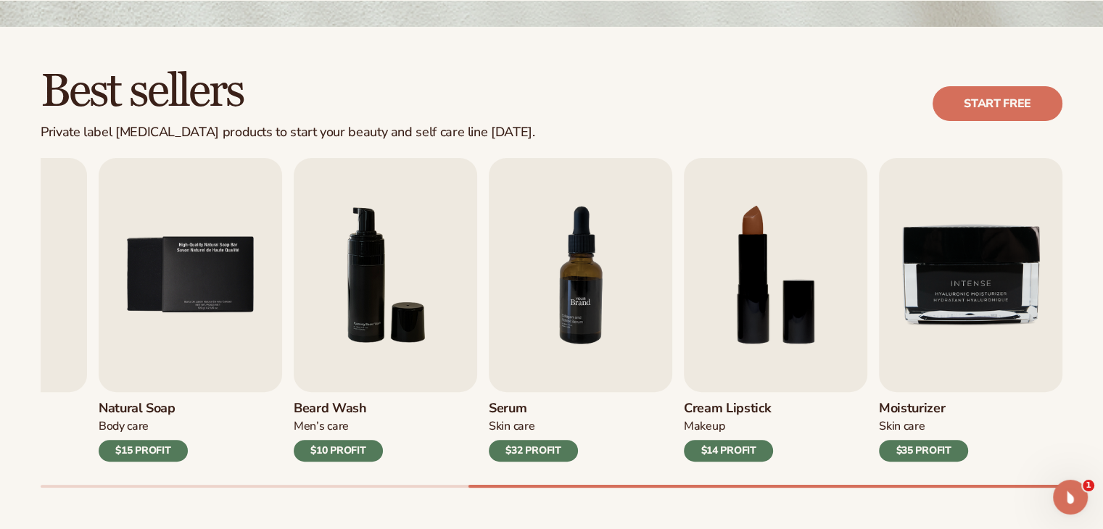
click at [579, 268] on img "7 / 9" at bounding box center [581, 275] width 184 height 234
click at [564, 349] on img "7 / 9" at bounding box center [581, 275] width 184 height 234
click at [574, 333] on img "7 / 9" at bounding box center [581, 275] width 184 height 234
click at [568, 292] on img "7 / 9" at bounding box center [581, 275] width 184 height 234
click at [531, 458] on div "$32 PROFIT" at bounding box center [533, 451] width 89 height 22
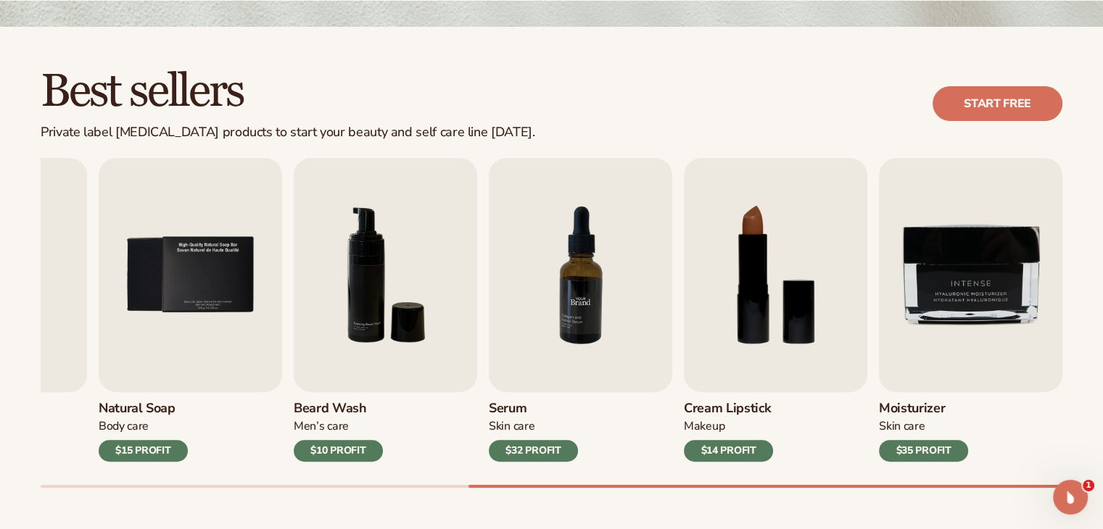
click at [566, 289] on img "7 / 9" at bounding box center [581, 275] width 184 height 234
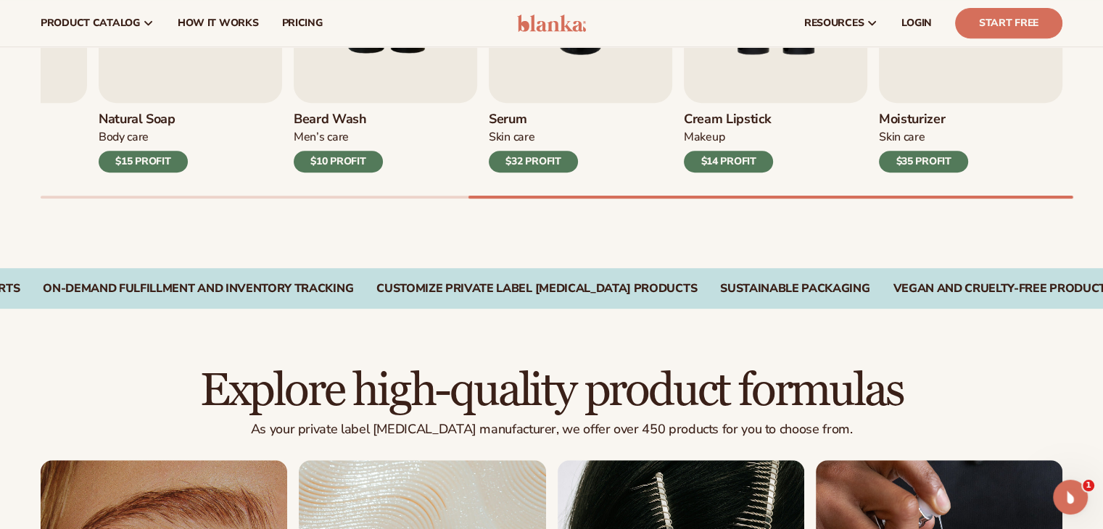
scroll to position [331, 0]
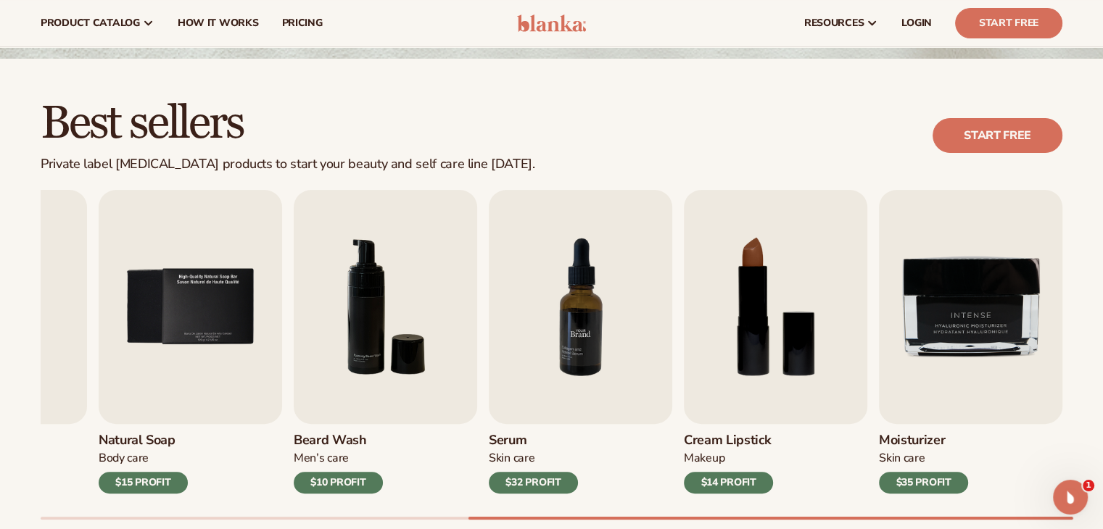
click at [545, 360] on img "7 / 9" at bounding box center [581, 307] width 184 height 234
click at [522, 485] on div "$32 PROFIT" at bounding box center [533, 483] width 89 height 22
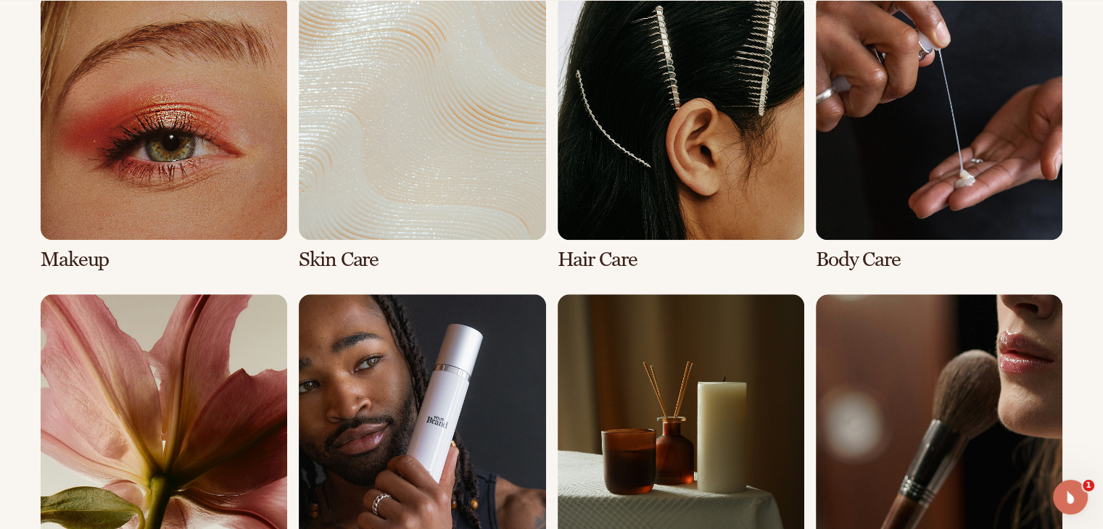
scroll to position [1129, 0]
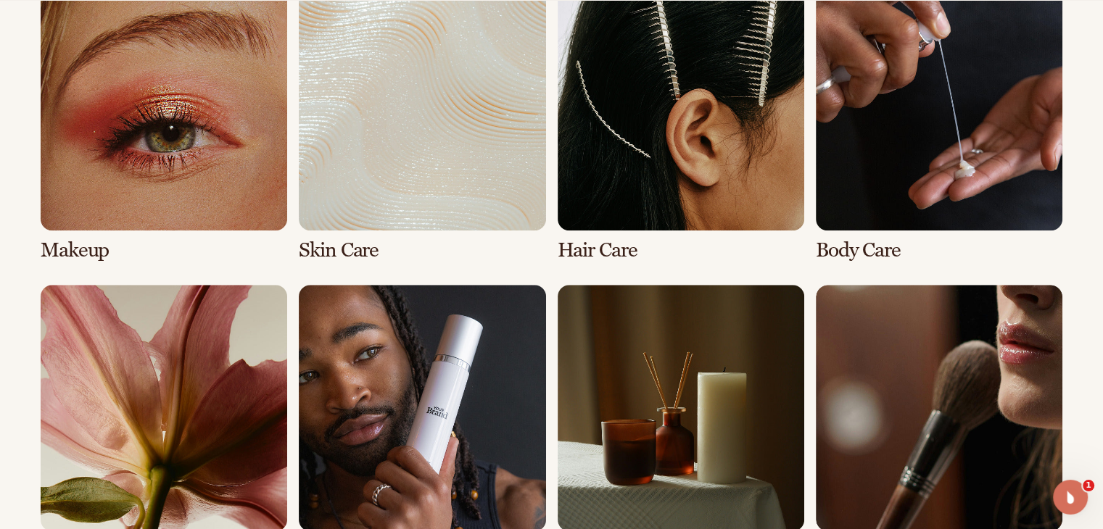
click at [627, 197] on link "3 / 8" at bounding box center [681, 123] width 247 height 278
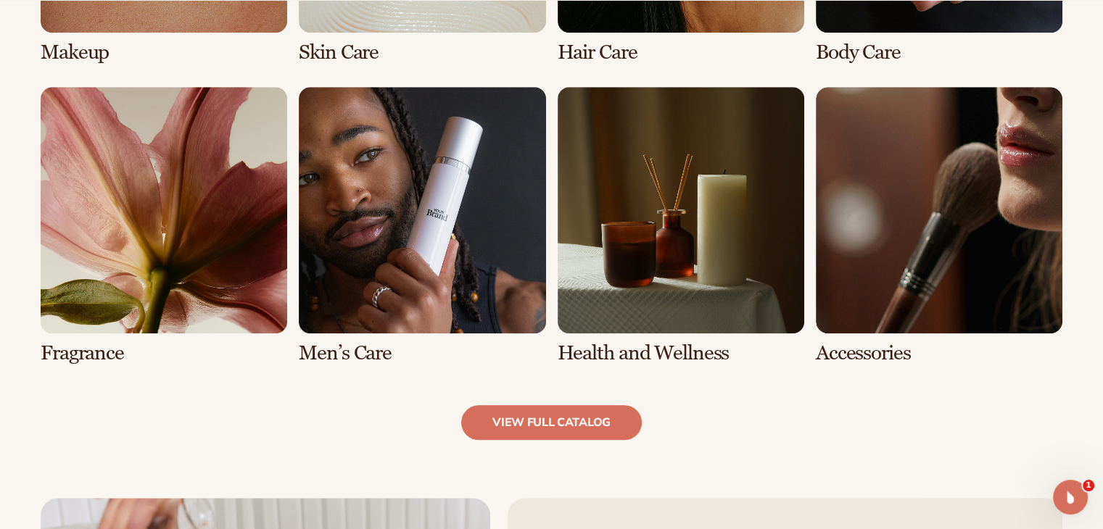
scroll to position [1523, 0]
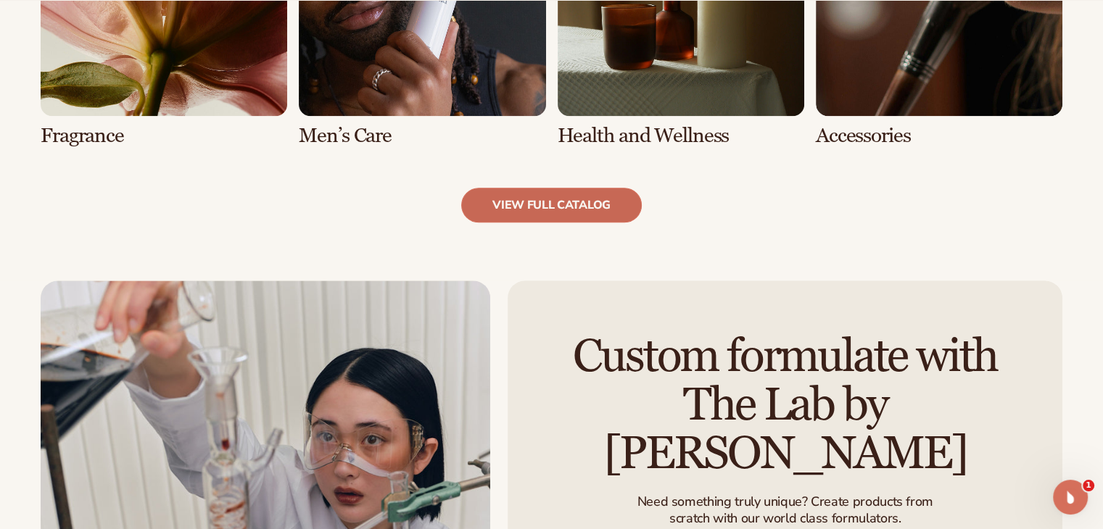
click at [574, 209] on link "view full catalog" at bounding box center [551, 205] width 181 height 35
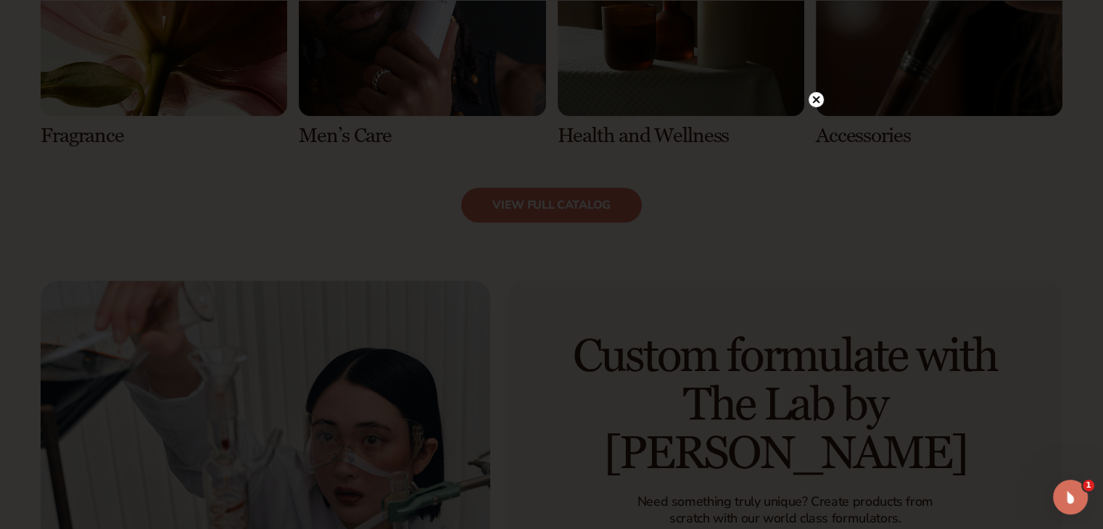
click at [816, 99] on icon at bounding box center [815, 99] width 7 height 7
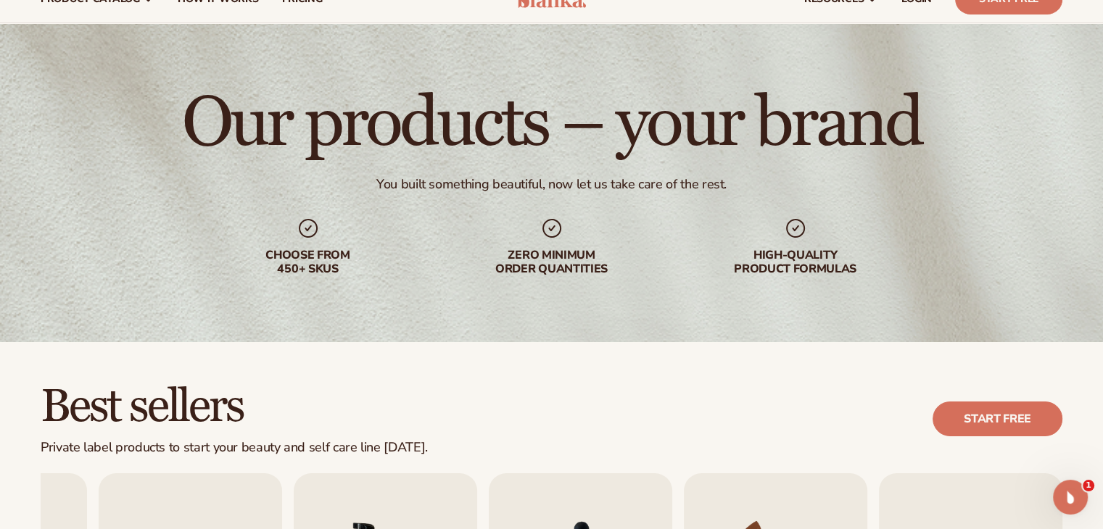
scroll to position [73, 0]
